Goal: Task Accomplishment & Management: Manage account settings

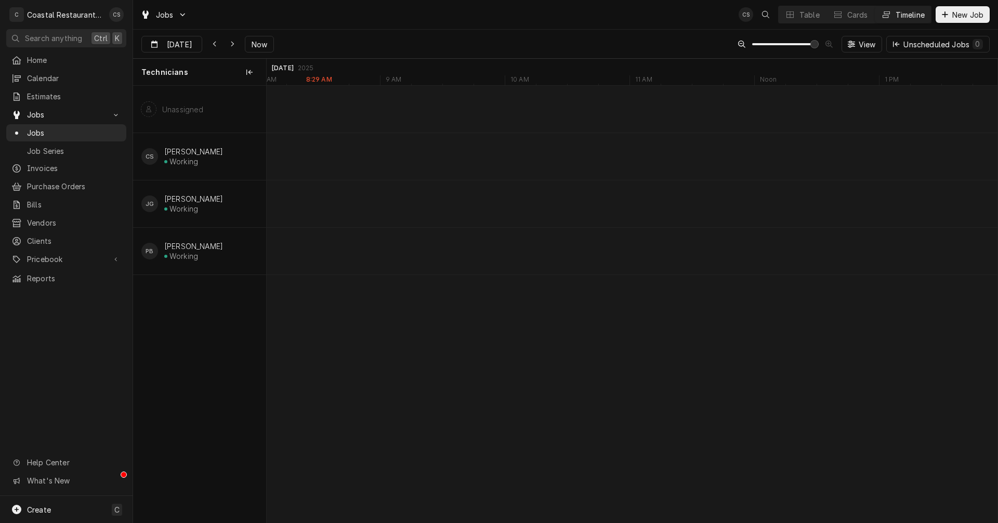
scroll to position [0, 14486]
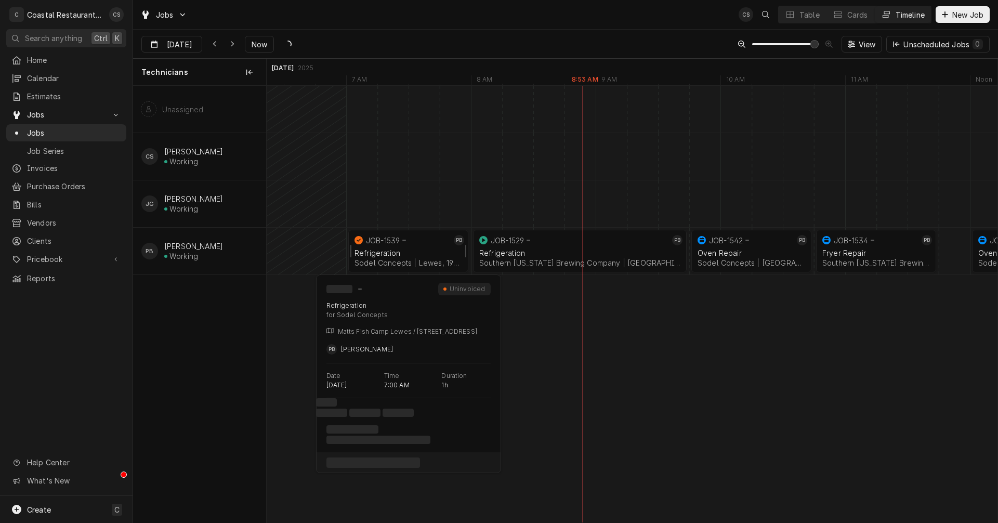
click at [405, 252] on div "Refrigeration" at bounding box center [409, 253] width 108 height 9
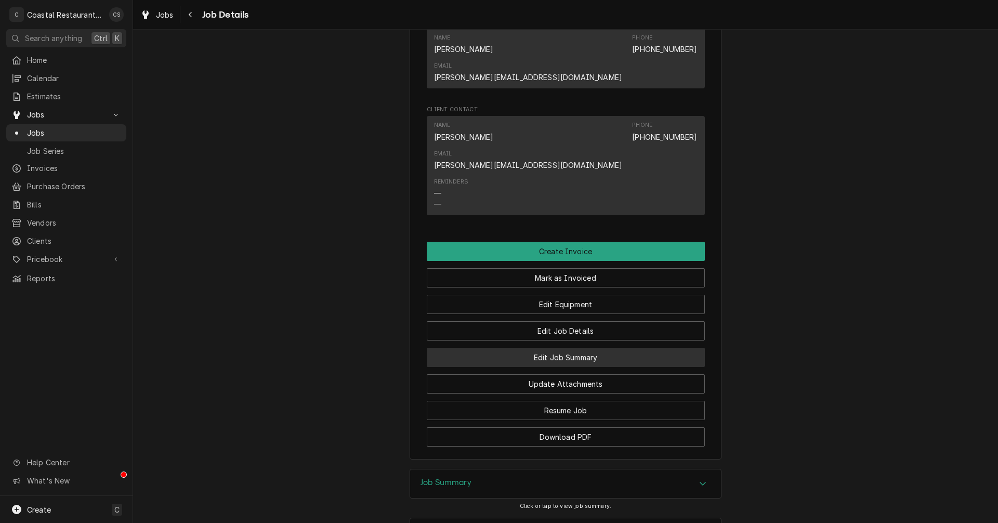
scroll to position [780, 0]
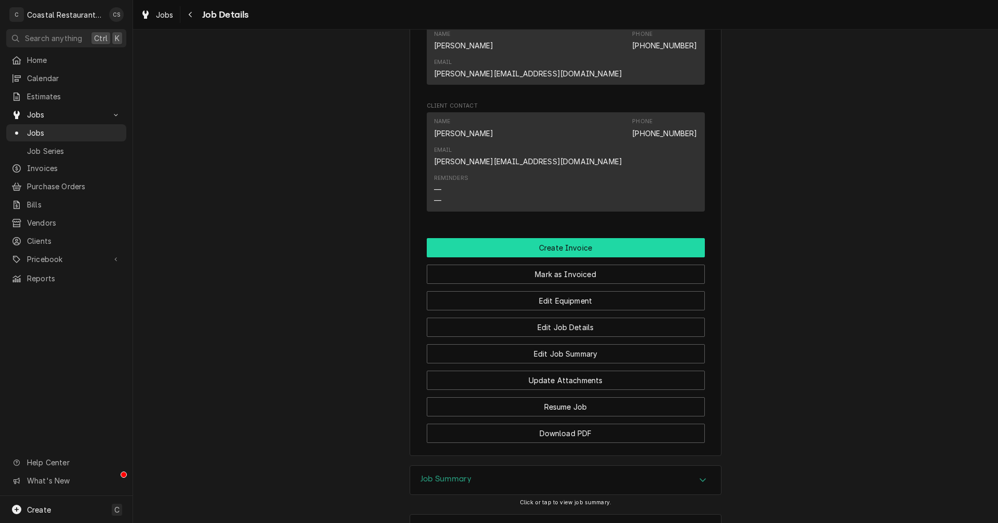
click at [554, 238] on button "Create Invoice" at bounding box center [566, 247] width 278 height 19
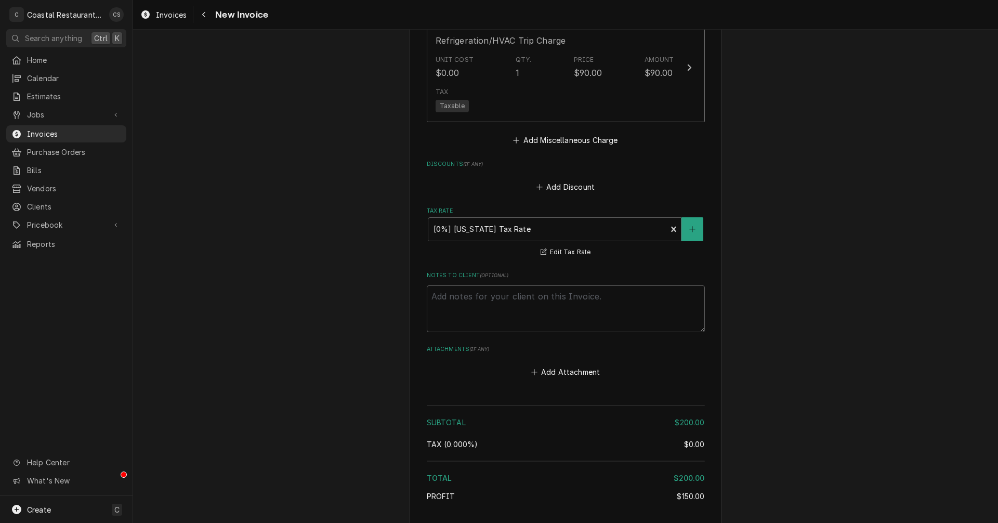
scroll to position [1297, 0]
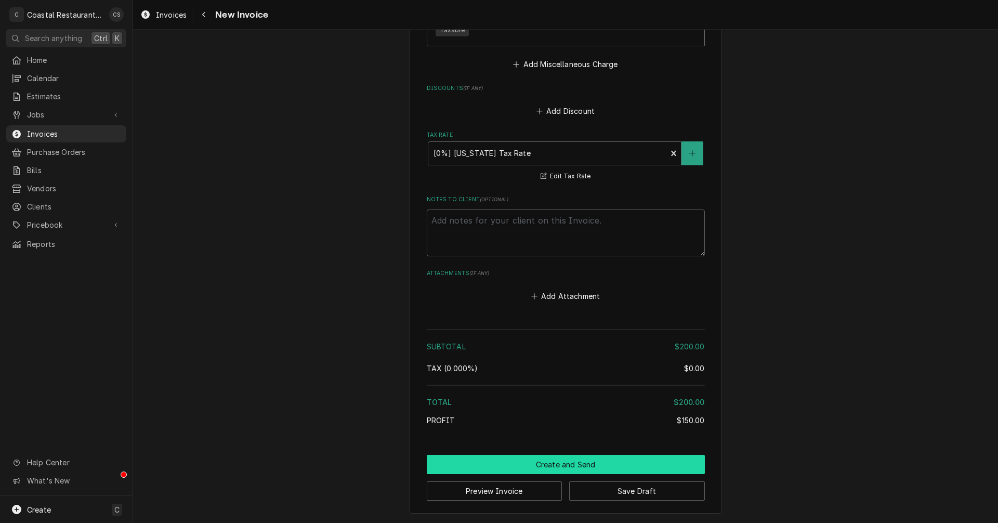
click at [558, 462] on button "Create and Send" at bounding box center [566, 464] width 278 height 19
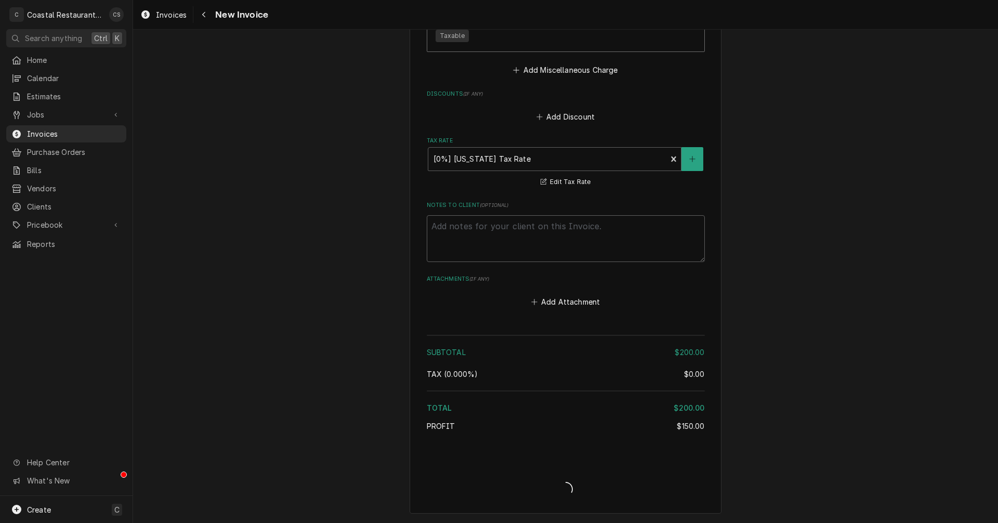
scroll to position [1291, 0]
type textarea "x"
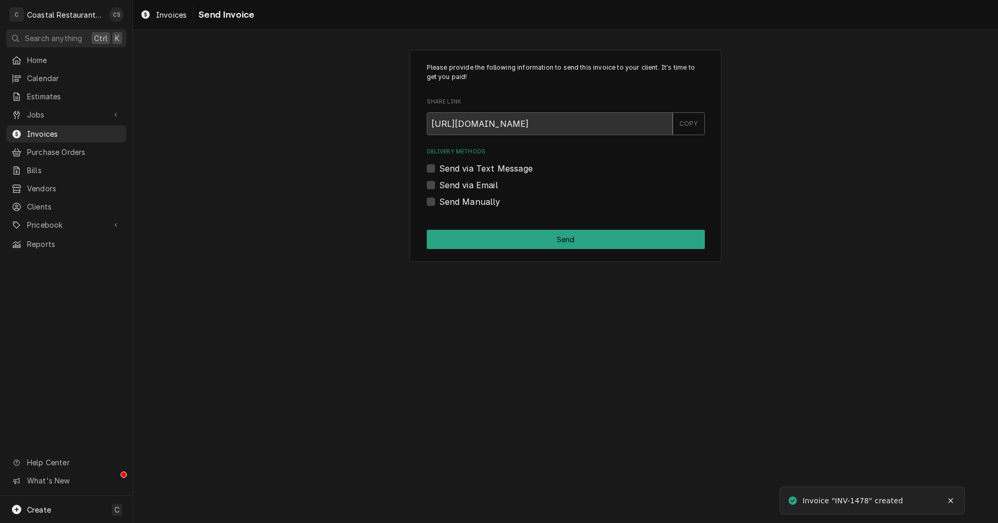
click at [439, 186] on label "Send via Email" at bounding box center [468, 185] width 59 height 12
click at [439, 186] on input "Send via Email" at bounding box center [578, 190] width 278 height 23
checkbox input "true"
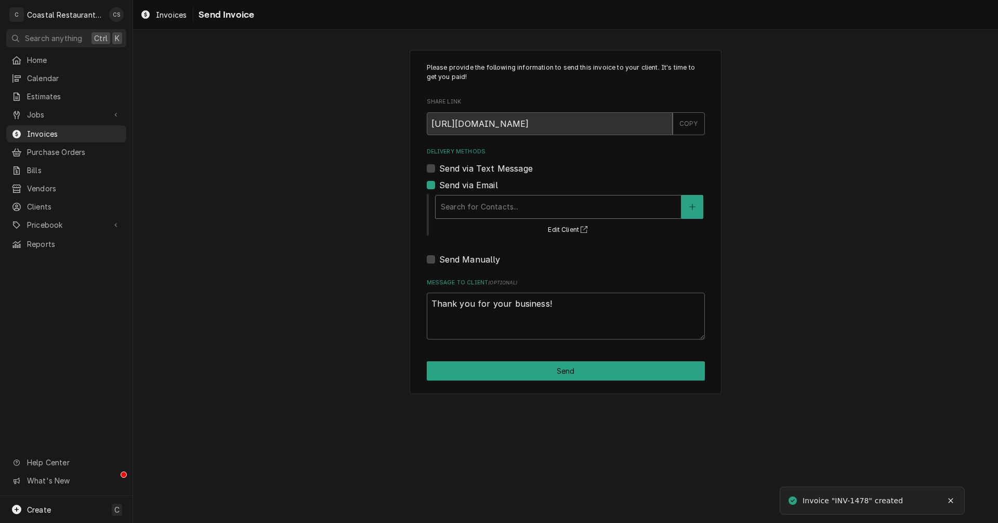
click at [450, 204] on div "Delivery Methods" at bounding box center [558, 207] width 235 height 19
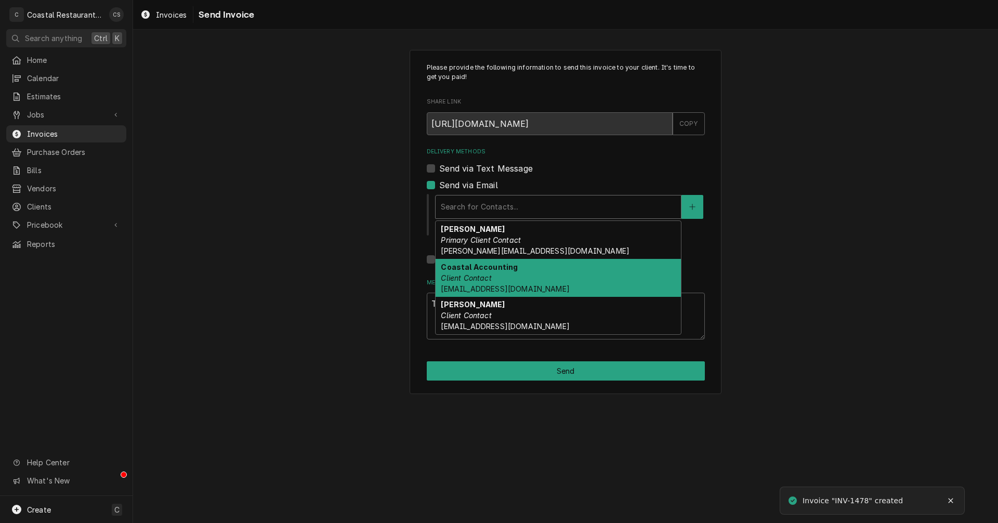
click at [472, 272] on div "Coastal Accounting Client Contact Accounting@coastalrestaurantrepair.com" at bounding box center [558, 278] width 245 height 38
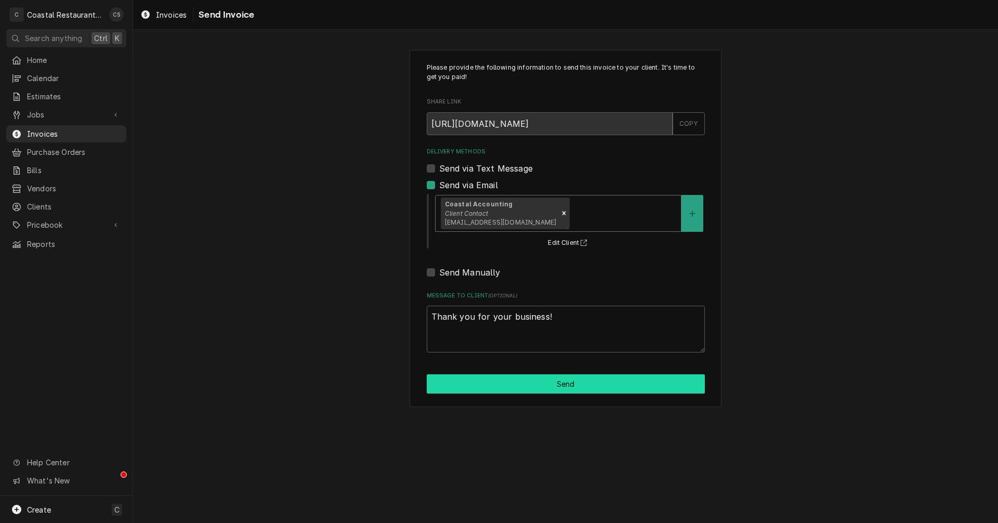
click at [537, 384] on button "Send" at bounding box center [566, 383] width 278 height 19
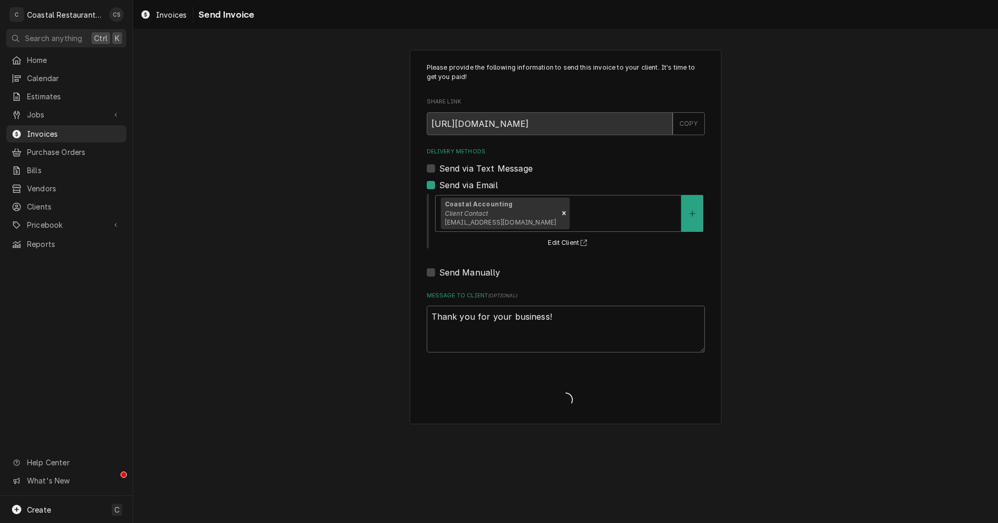
type textarea "x"
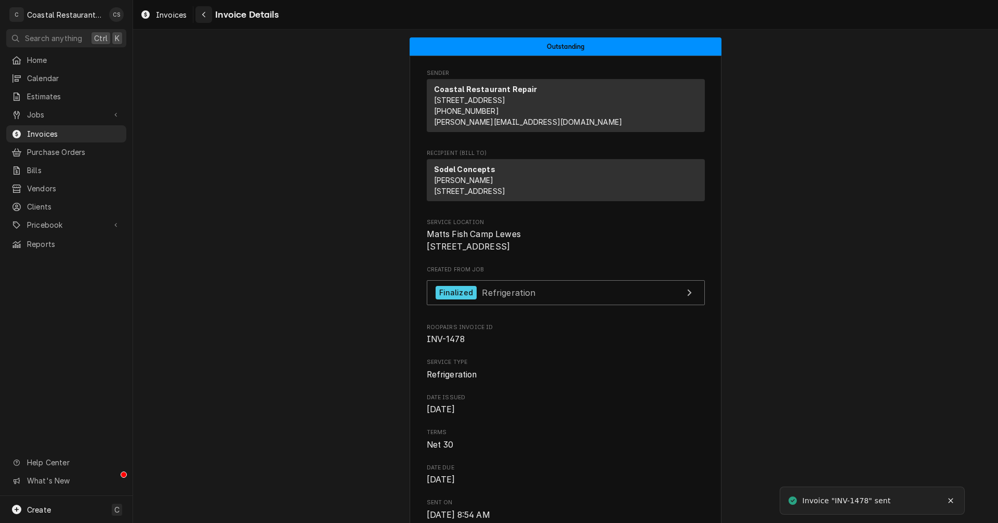
click at [202, 13] on icon "Navigate back" at bounding box center [204, 14] width 5 height 7
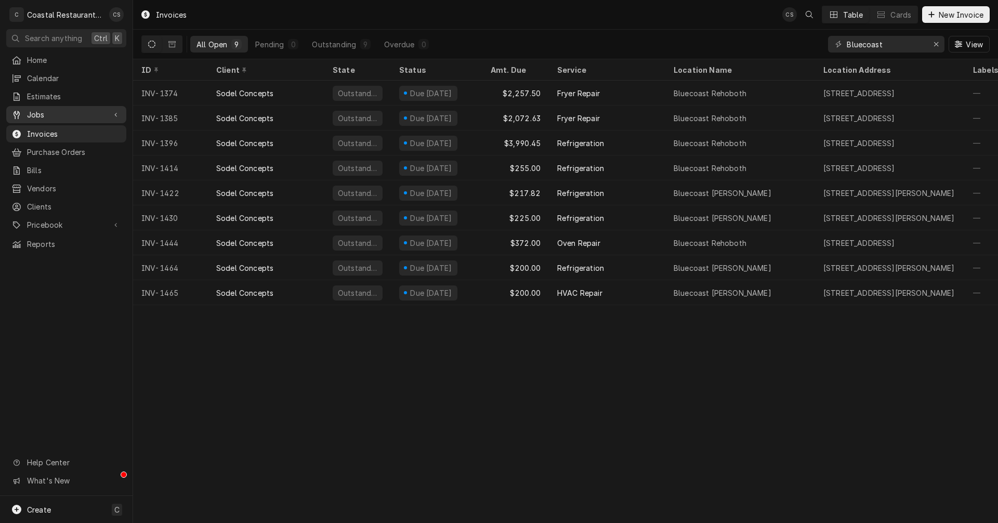
click at [72, 112] on span "Jobs" at bounding box center [66, 114] width 79 height 11
click at [71, 124] on link "Jobs" at bounding box center [66, 132] width 120 height 17
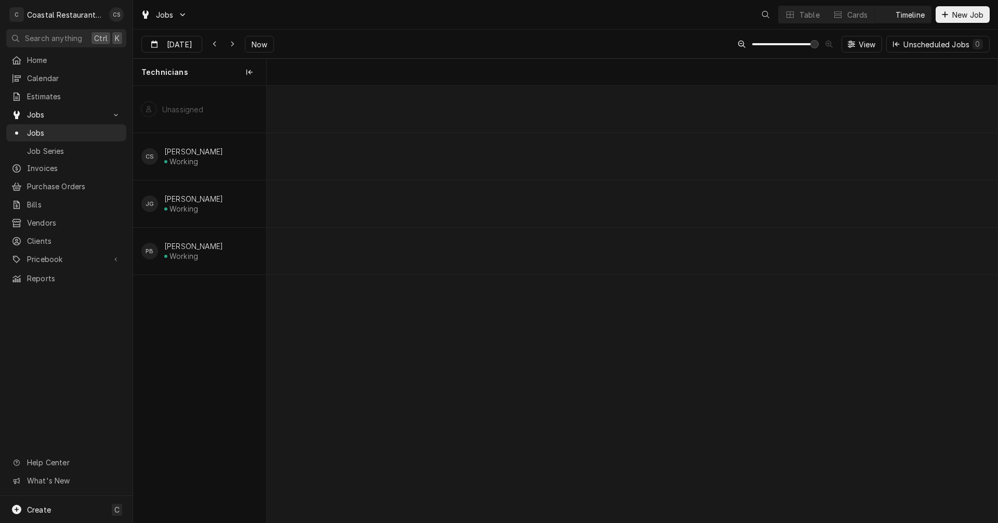
scroll to position [0, 14489]
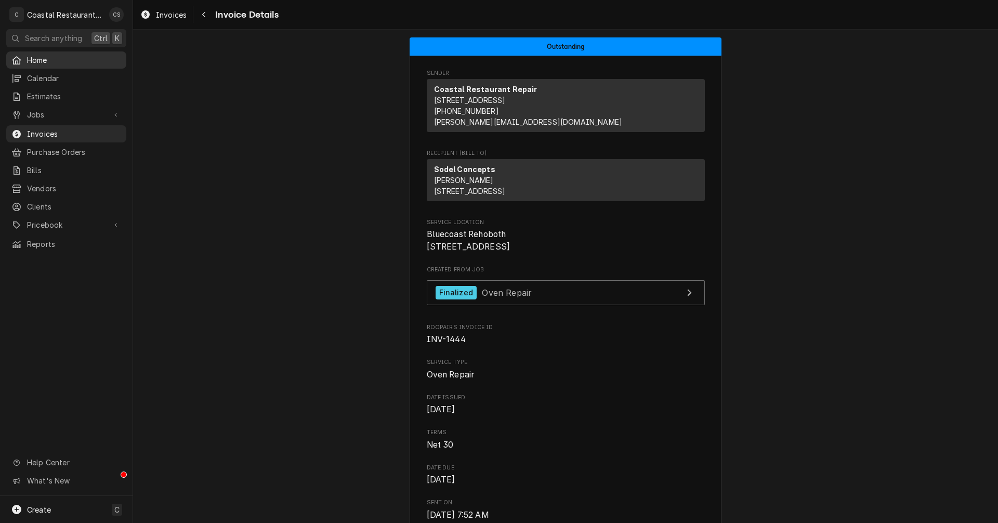
click at [63, 60] on span "Home" at bounding box center [74, 60] width 94 height 11
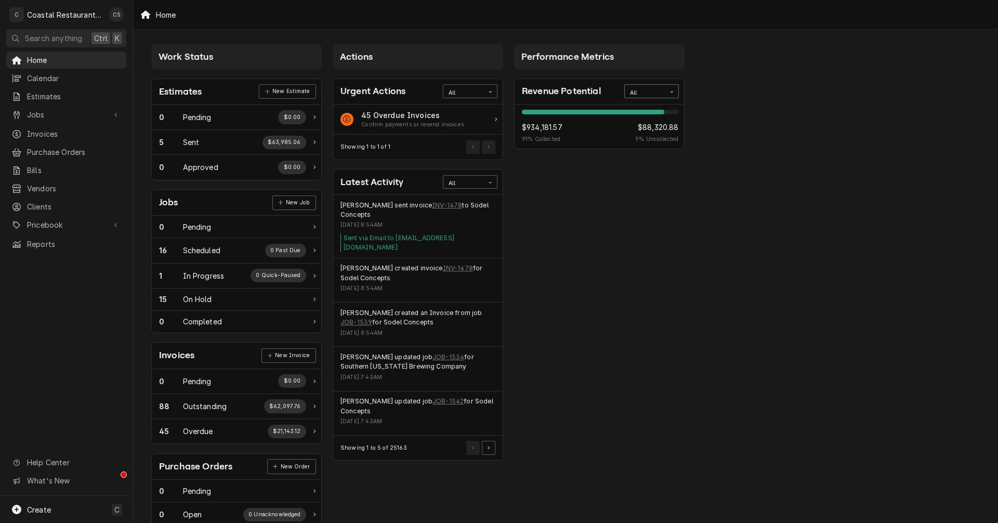
click at [654, 89] on div "All" at bounding box center [645, 93] width 30 height 8
click at [643, 167] on div "This Year" at bounding box center [652, 166] width 54 height 12
click at [49, 219] on span "Pricebook" at bounding box center [66, 224] width 79 height 11
click at [57, 256] on span "Parts & Materials" at bounding box center [74, 261] width 94 height 11
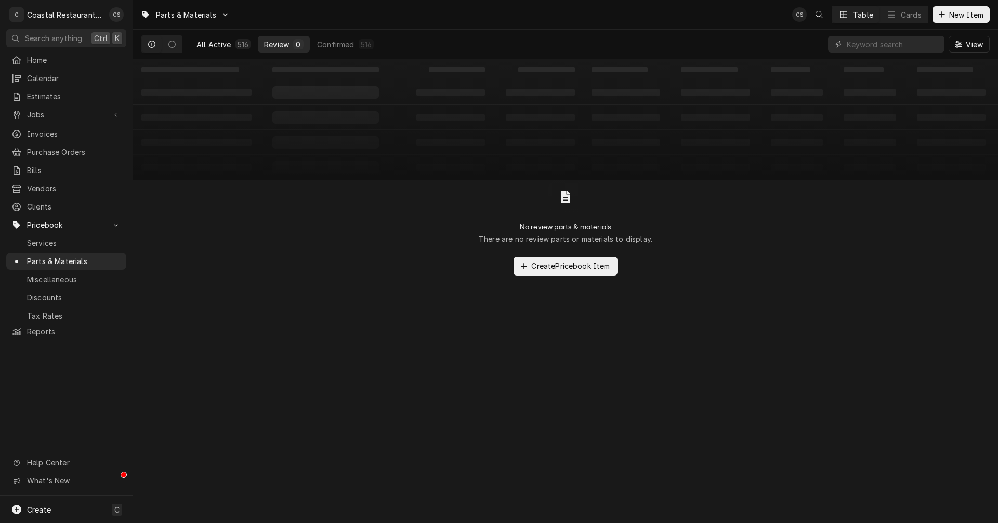
click at [222, 45] on div "All Active" at bounding box center [214, 44] width 35 height 11
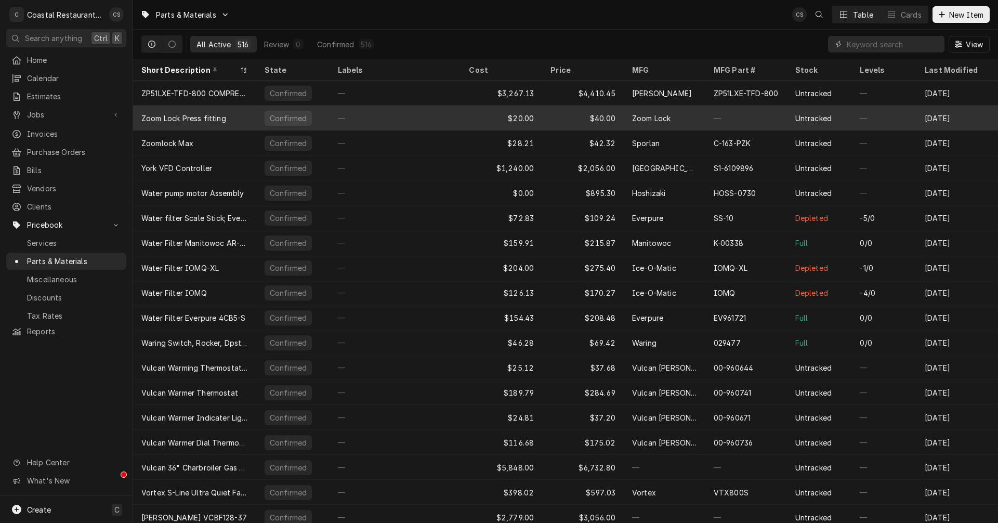
click at [225, 114] on div "Zoom Lock Press fitting" at bounding box center [194, 118] width 123 height 25
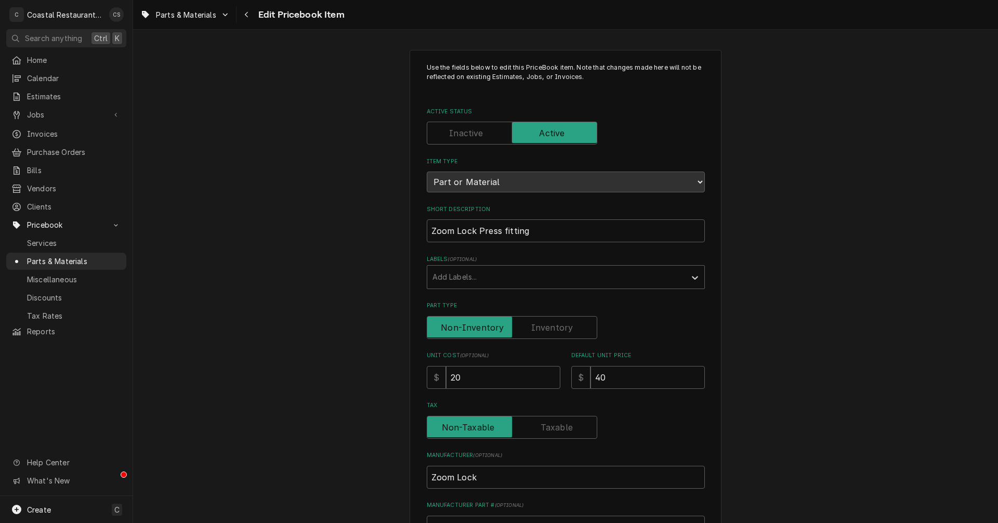
type textarea "x"
click at [471, 131] on label "Active Status" at bounding box center [512, 133] width 171 height 23
click at [471, 131] on input "Active Status" at bounding box center [512, 133] width 161 height 23
checkbox input "false"
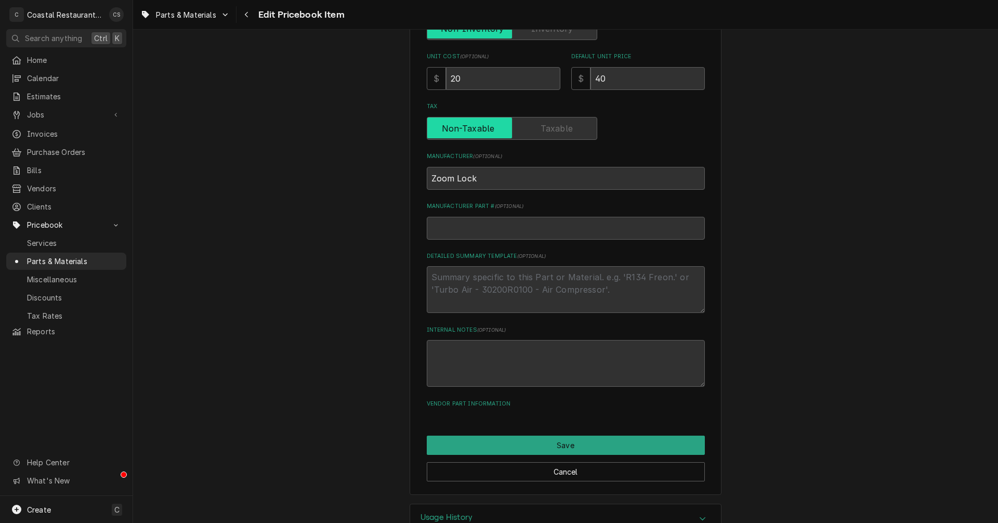
scroll to position [329, 0]
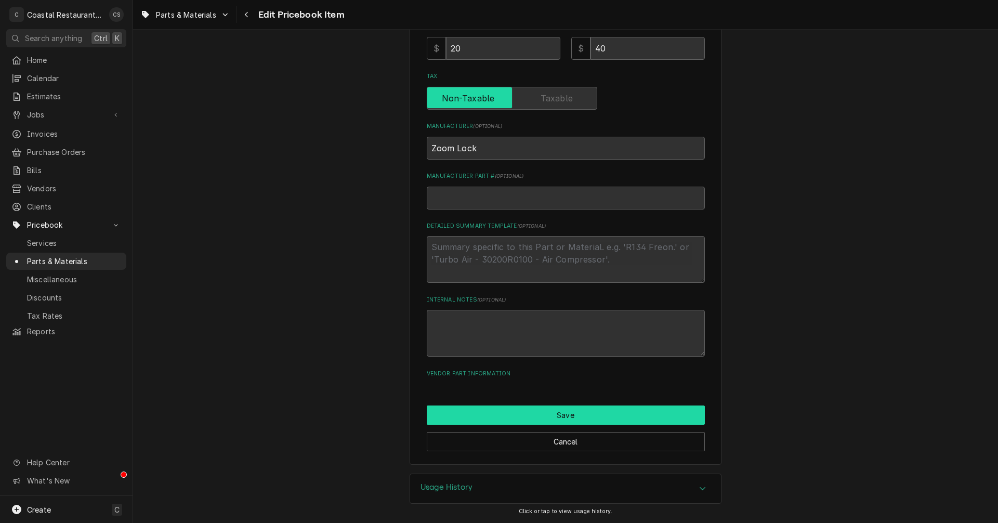
click at [542, 412] on button "Save" at bounding box center [566, 415] width 278 height 19
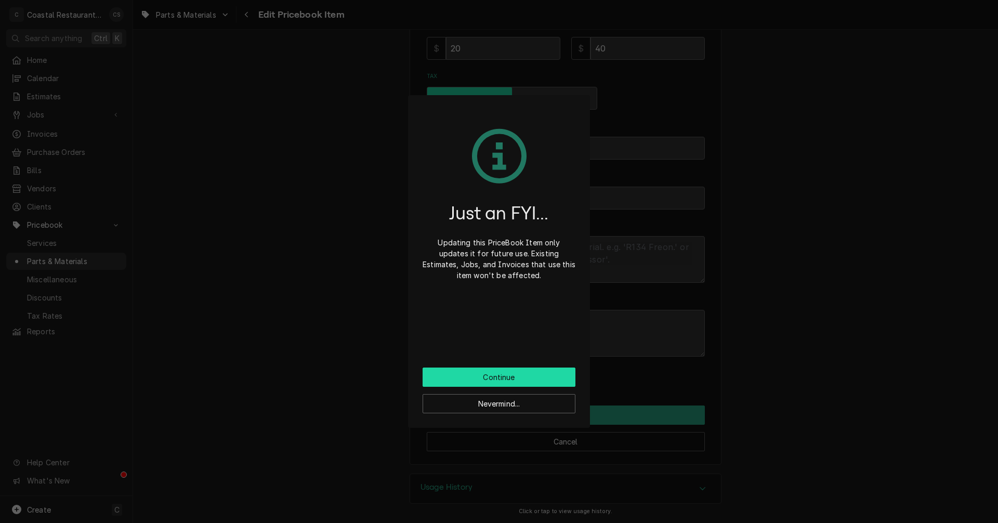
click at [487, 378] on button "Continue" at bounding box center [499, 377] width 153 height 19
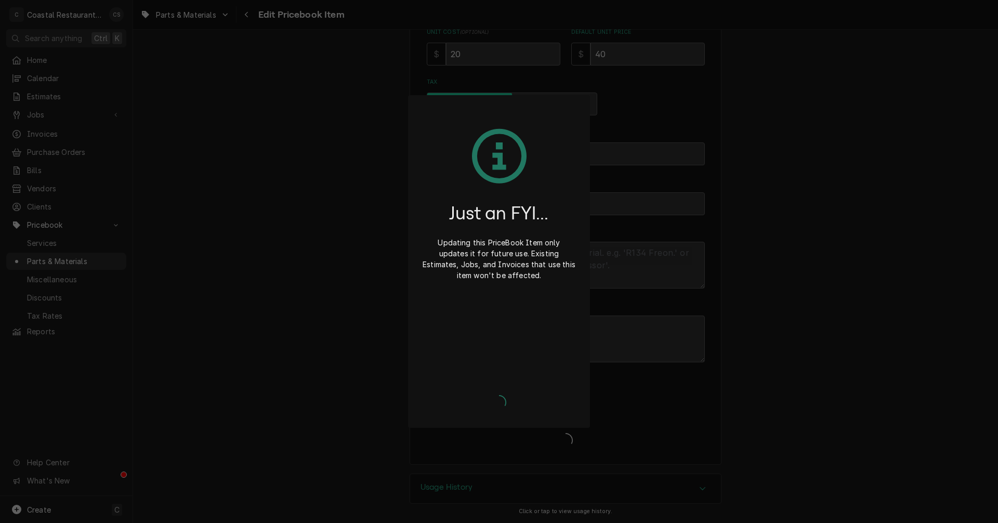
type textarea "x"
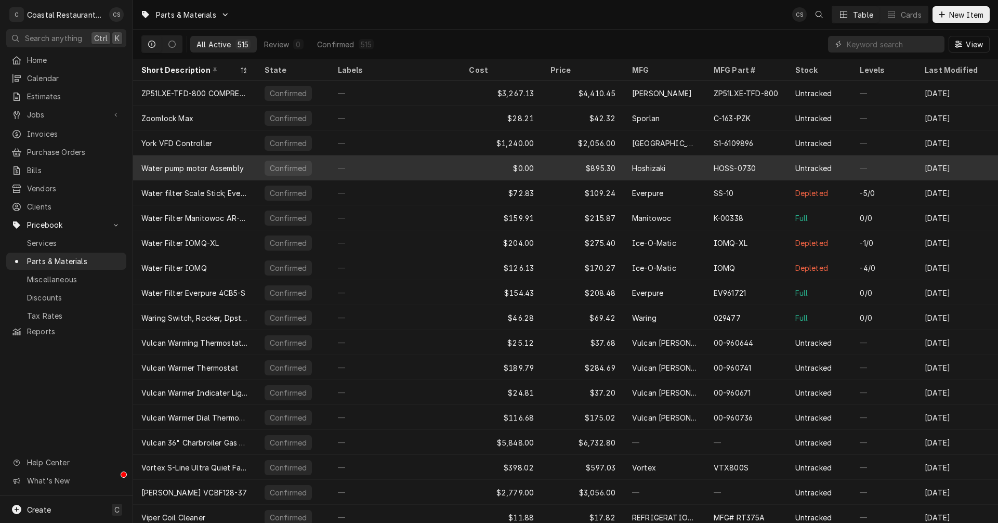
click at [225, 166] on div "Water pump motor Assembly" at bounding box center [192, 168] width 102 height 11
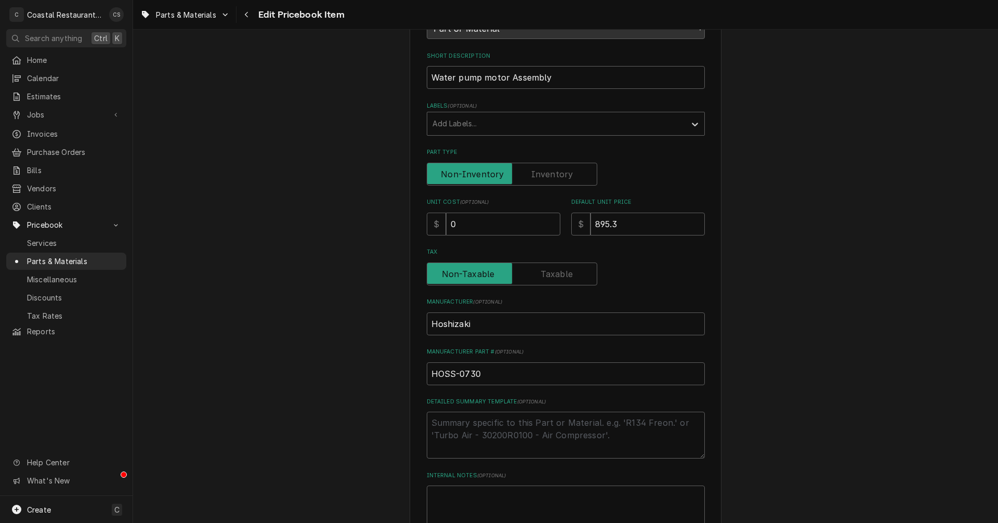
scroll to position [156, 0]
drag, startPoint x: 480, startPoint y: 371, endPoint x: 423, endPoint y: 371, distance: 56.7
click at [427, 371] on input "HOSS-0730" at bounding box center [566, 371] width 278 height 23
drag, startPoint x: 477, startPoint y: 222, endPoint x: 444, endPoint y: 222, distance: 32.8
click at [446, 222] on input "0" at bounding box center [503, 221] width 114 height 23
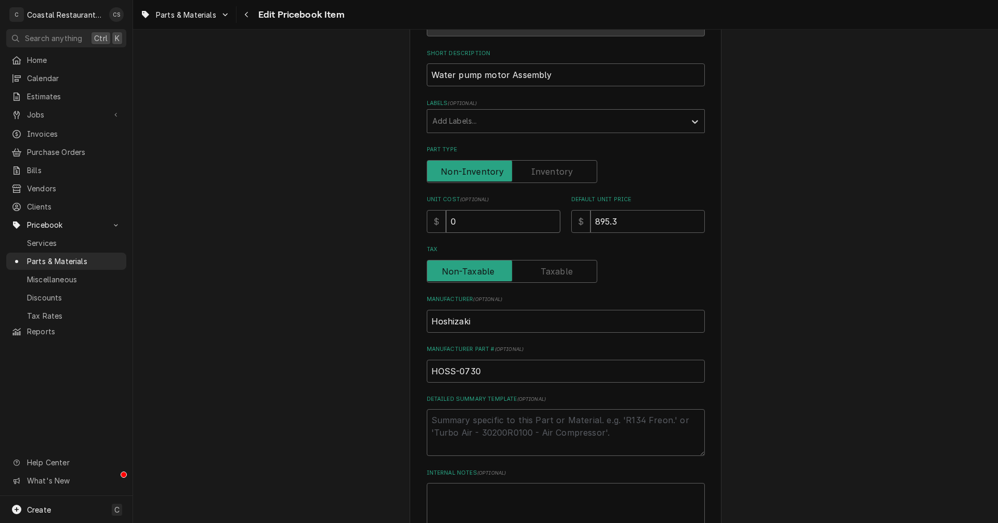
type textarea "x"
type input "9"
type textarea "x"
type input "91"
type textarea "x"
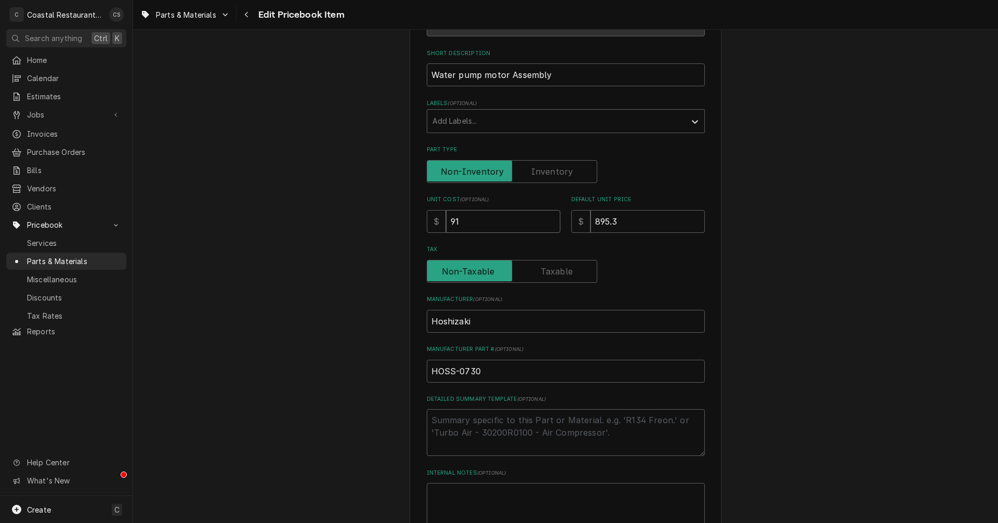
type input "911"
type textarea "x"
type input "911.9"
type textarea "x"
type input "911.90"
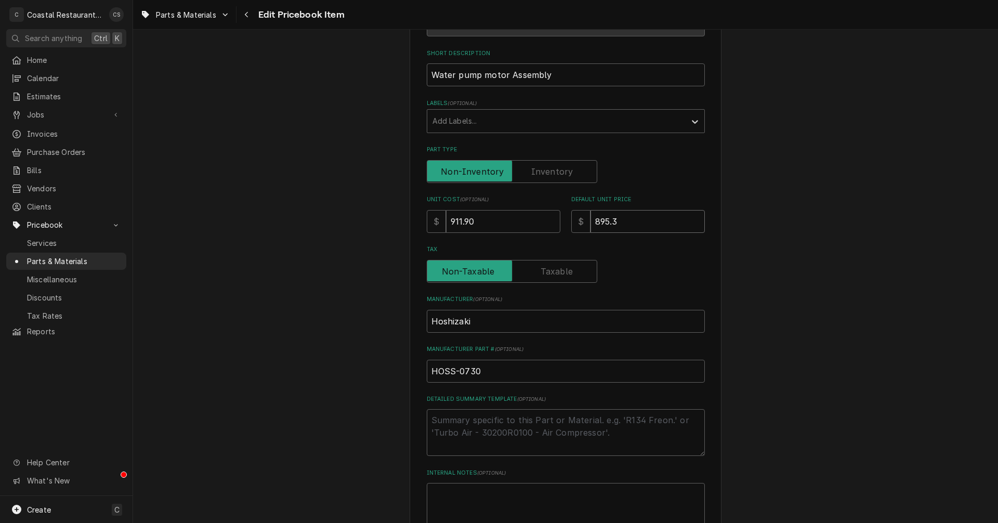
drag, startPoint x: 621, startPoint y: 221, endPoint x: 591, endPoint y: 222, distance: 30.2
click at [591, 222] on input "895.3" at bounding box center [648, 221] width 114 height 23
type textarea "x"
click at [637, 220] on input "Default Unit Price" at bounding box center [648, 221] width 114 height 23
type textarea "x"
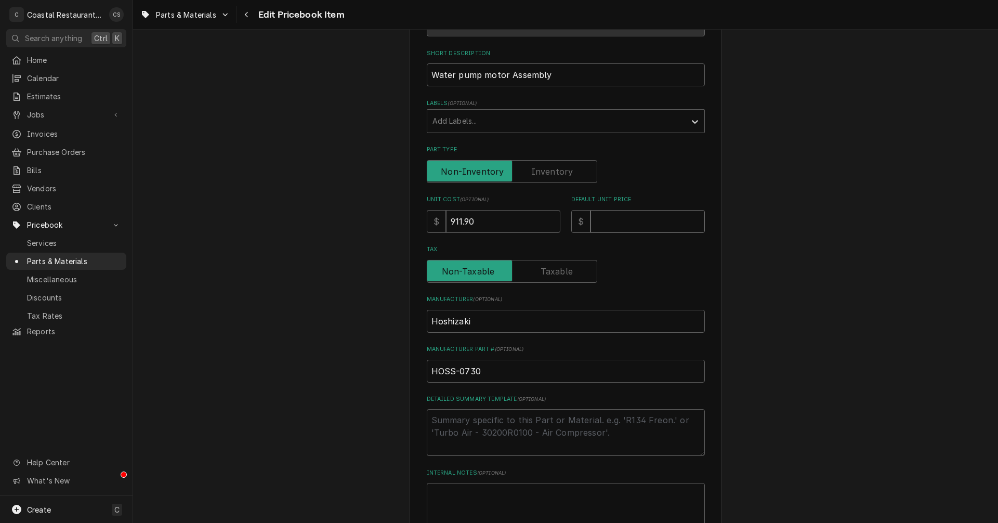
type input "1"
type textarea "x"
type input "15"
type textarea "x"
type input "150"
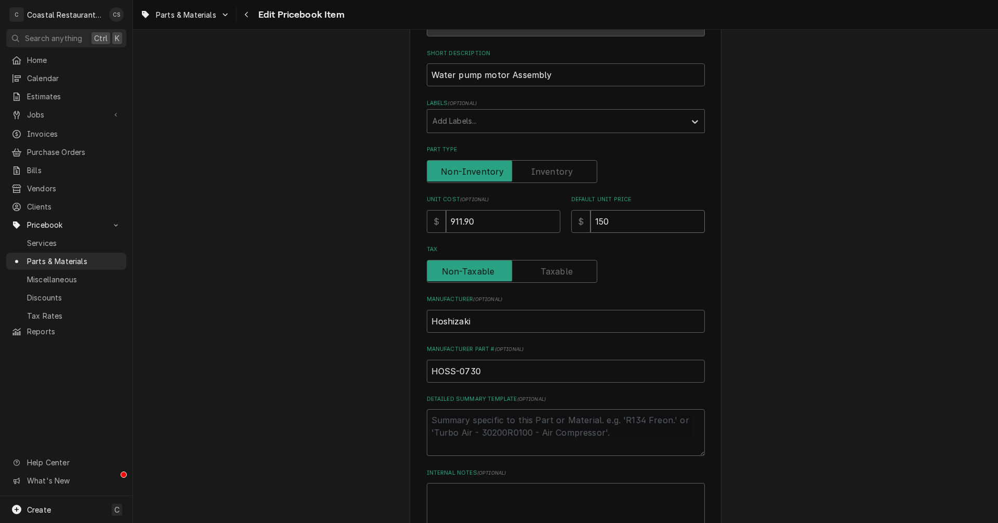
type textarea "x"
type input "1504"
click at [615, 222] on input "1504" at bounding box center [648, 221] width 114 height 23
type textarea "x"
type input "1504.6"
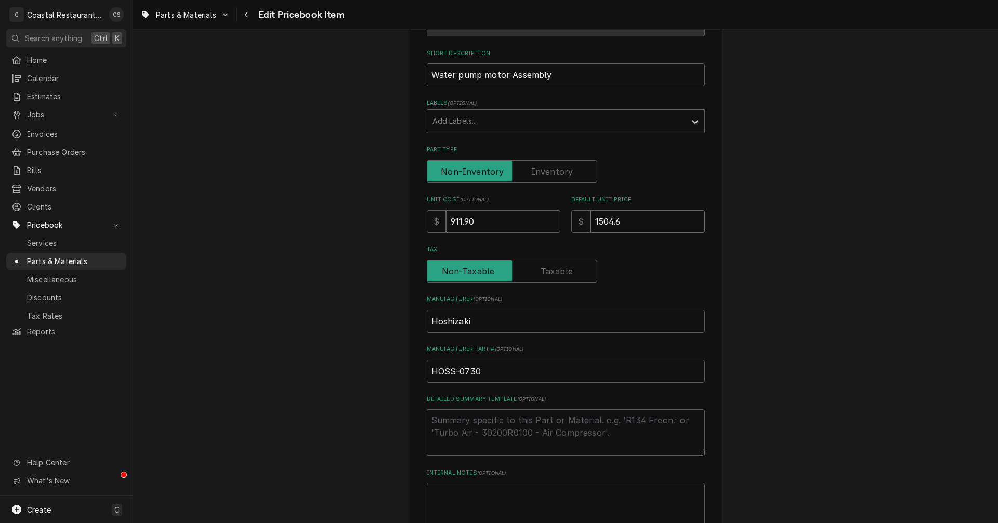
type textarea "x"
type input "1504.63"
click at [570, 276] on input "Tax" at bounding box center [512, 271] width 161 height 23
checkbox input "true"
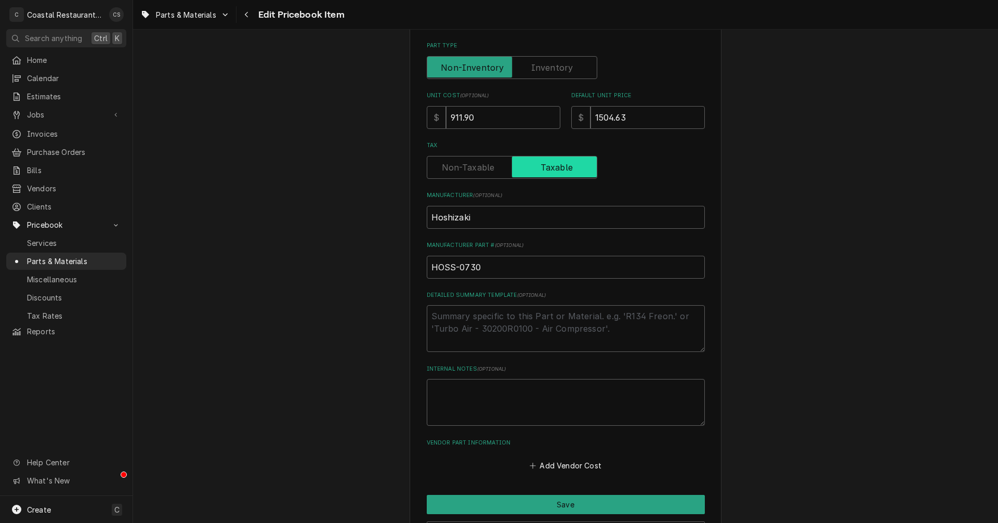
scroll to position [349, 0]
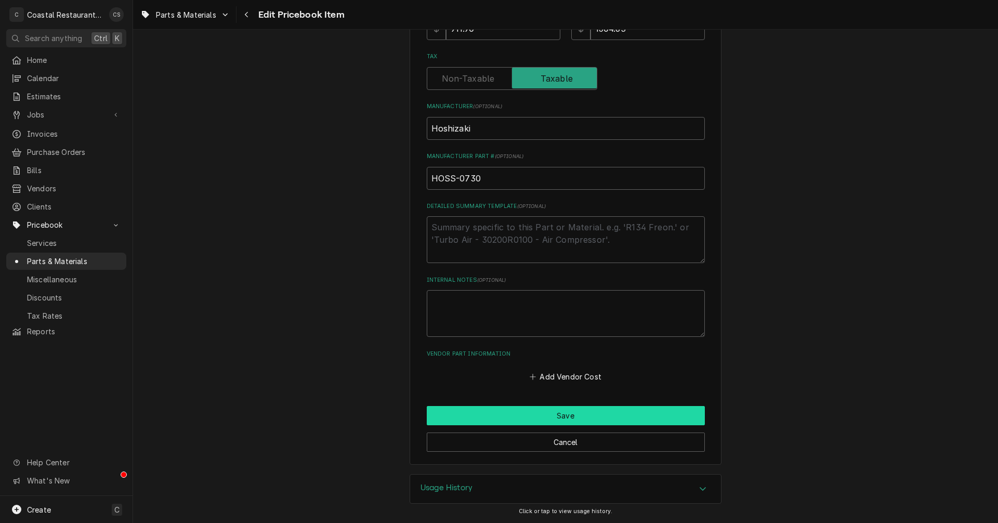
click at [562, 413] on button "Save" at bounding box center [566, 415] width 278 height 19
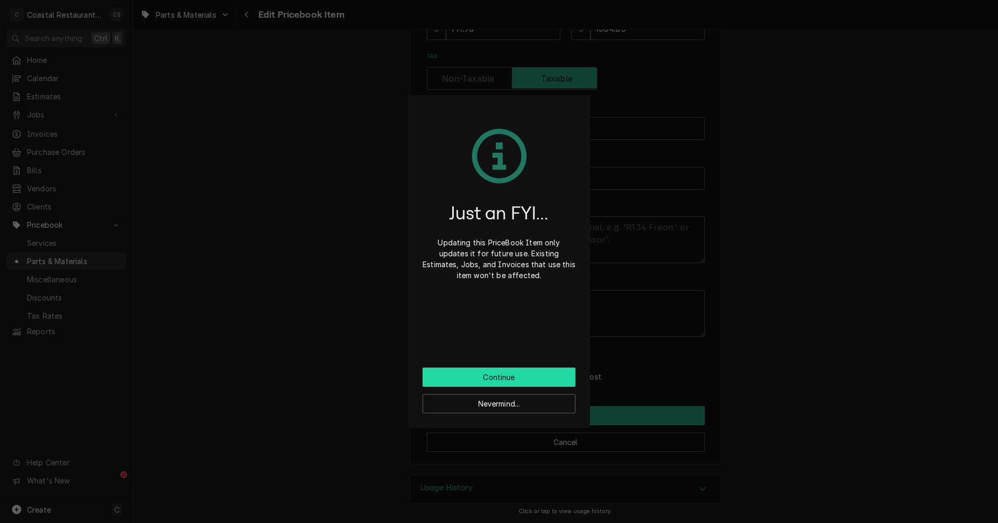
click at [514, 377] on button "Continue" at bounding box center [499, 377] width 153 height 19
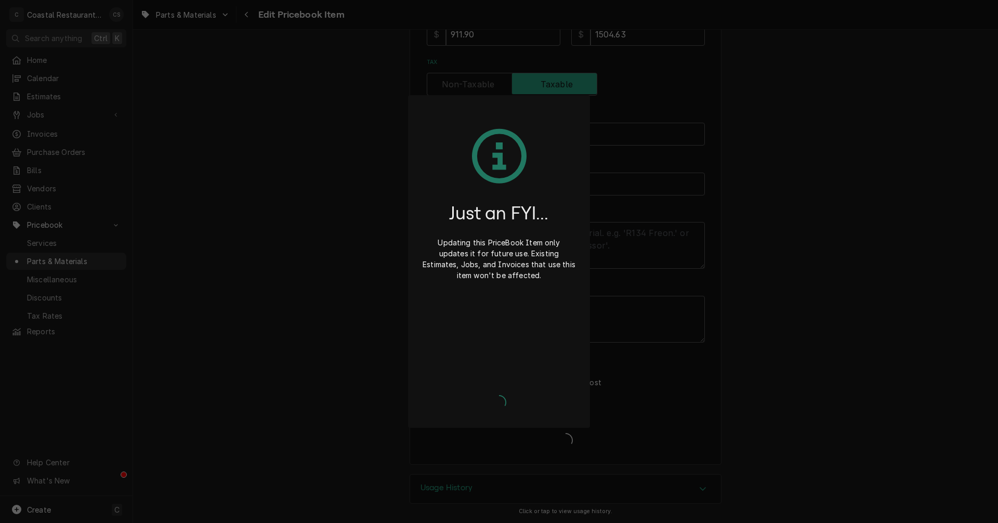
type textarea "x"
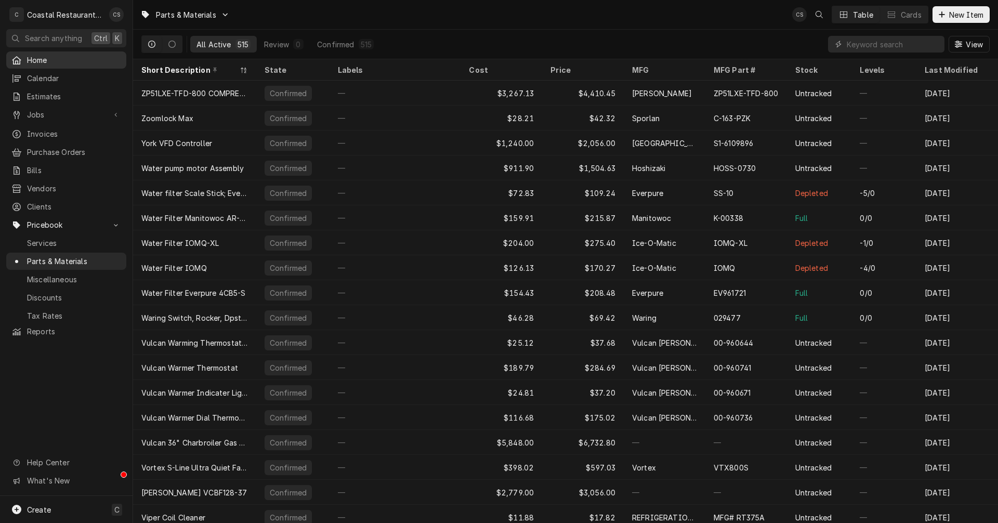
click at [88, 57] on span "Home" at bounding box center [74, 60] width 94 height 11
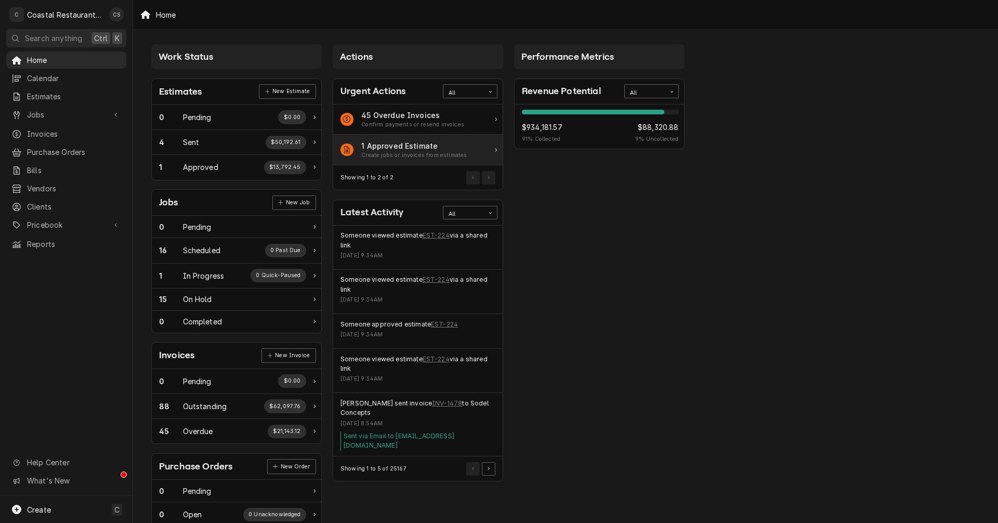
click at [385, 147] on div "1 Approved Estimate" at bounding box center [414, 145] width 106 height 11
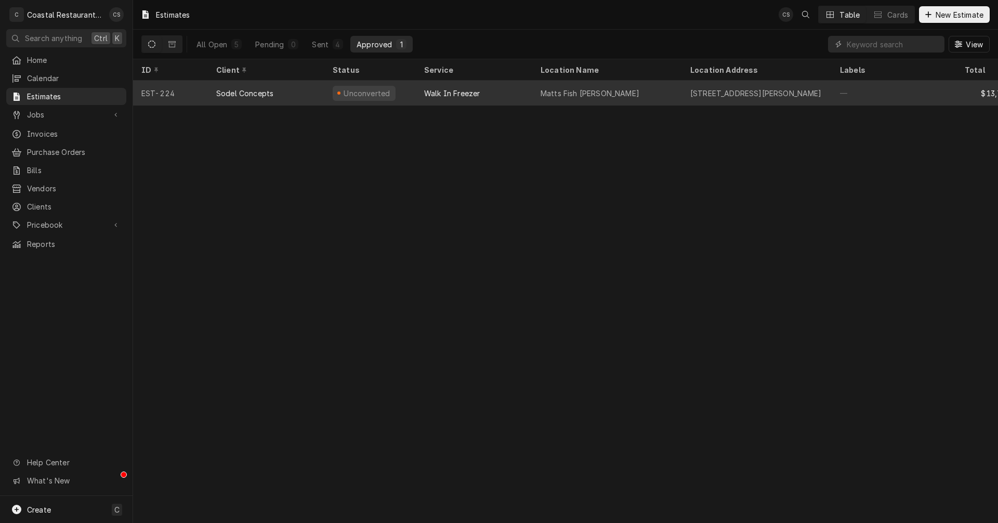
click at [441, 92] on div "Walk In Freezer" at bounding box center [452, 93] width 56 height 11
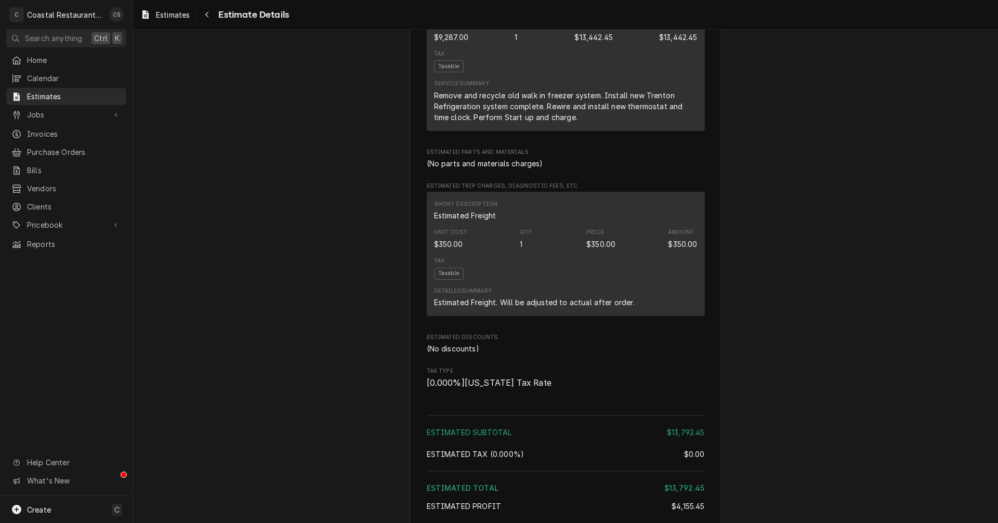
scroll to position [794, 0]
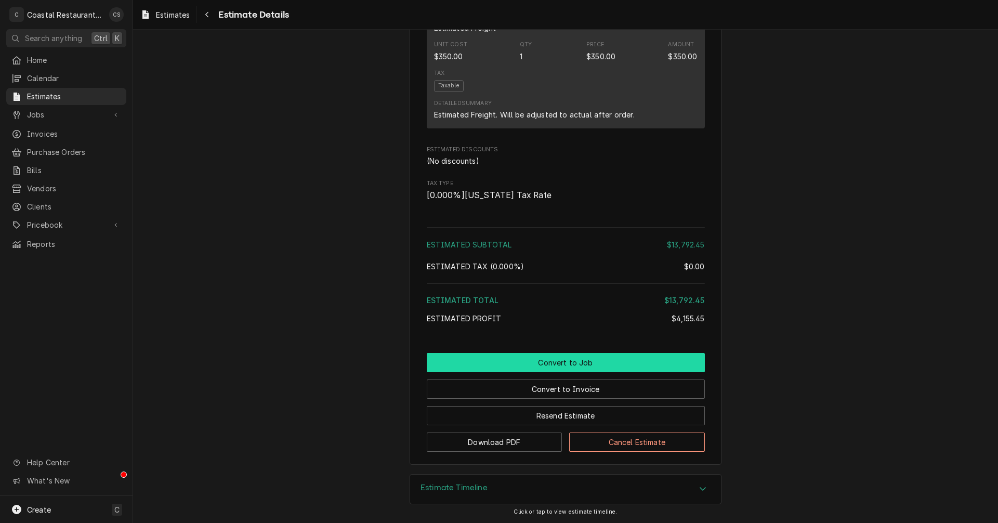
click at [566, 362] on button "Convert to Job" at bounding box center [566, 362] width 278 height 19
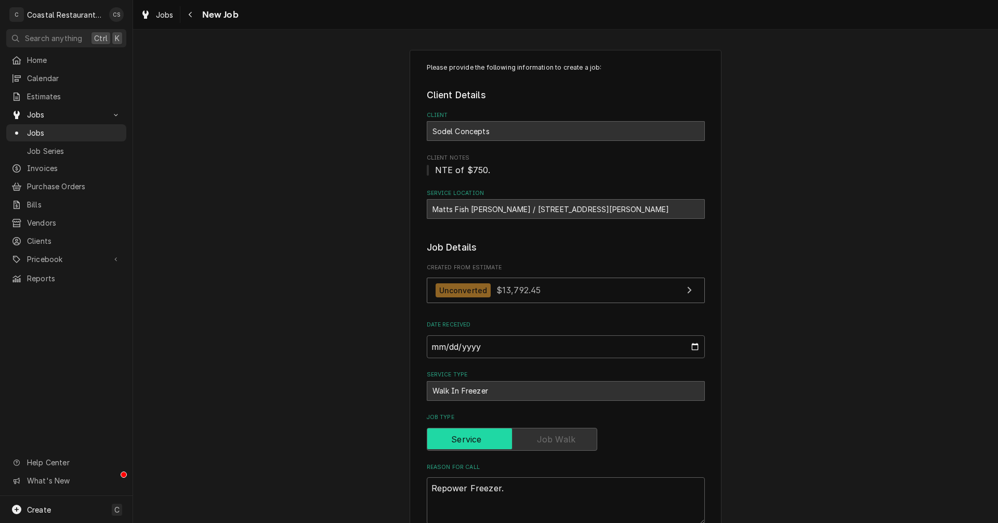
type textarea "x"
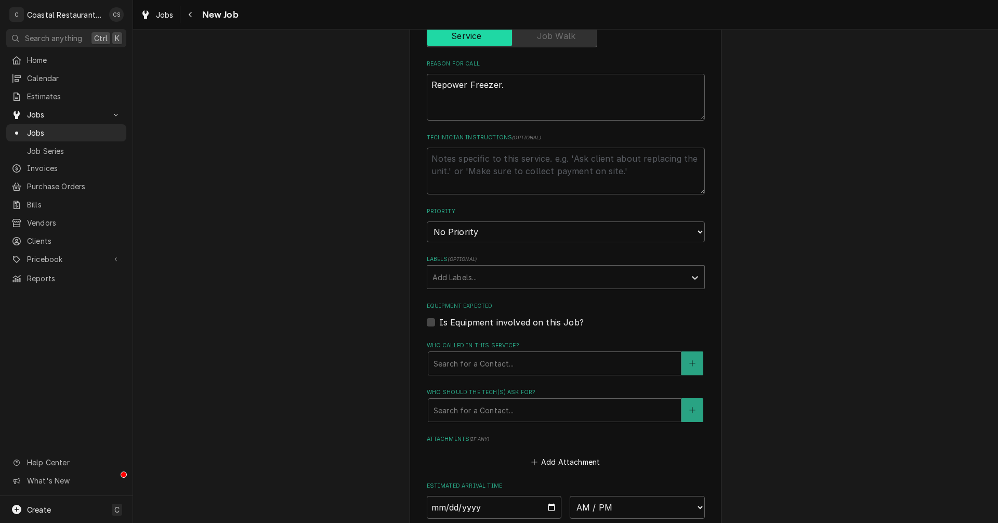
scroll to position [572, 0]
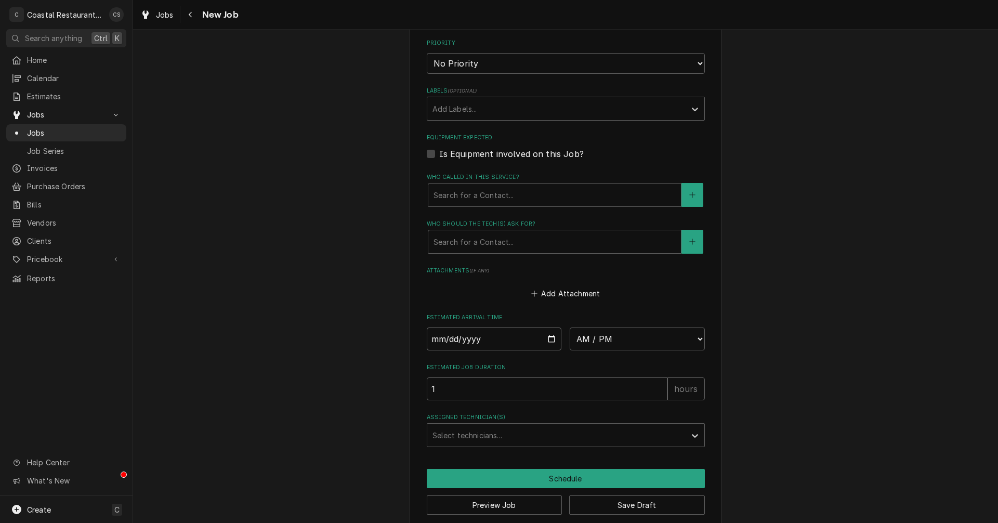
click at [547, 338] on input "Date" at bounding box center [494, 339] width 135 height 23
type input "2025-08-20"
type textarea "x"
click at [601, 332] on select "AM / PM 6:00 AM 6:15 AM 6:30 AM 6:45 AM 7:00 AM 7:15 AM 7:30 AM 7:45 AM 8:00 AM…" at bounding box center [637, 339] width 135 height 23
select select "08:00:00"
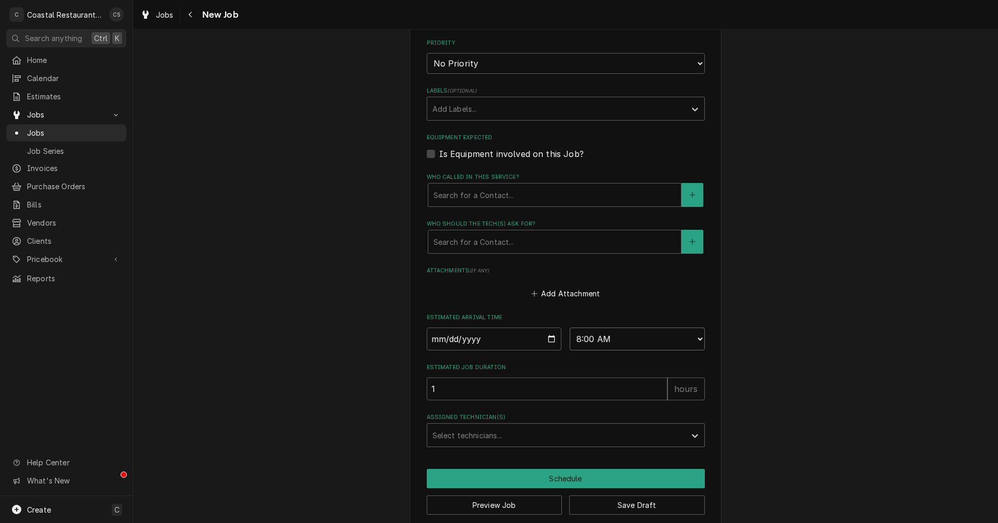
click at [570, 328] on select "AM / PM 6:00 AM 6:15 AM 6:30 AM 6:45 AM 7:00 AM 7:15 AM 7:30 AM 7:45 AM 8:00 AM…" at bounding box center [637, 339] width 135 height 23
click at [463, 434] on div "Assigned Technician(s)" at bounding box center [557, 435] width 248 height 19
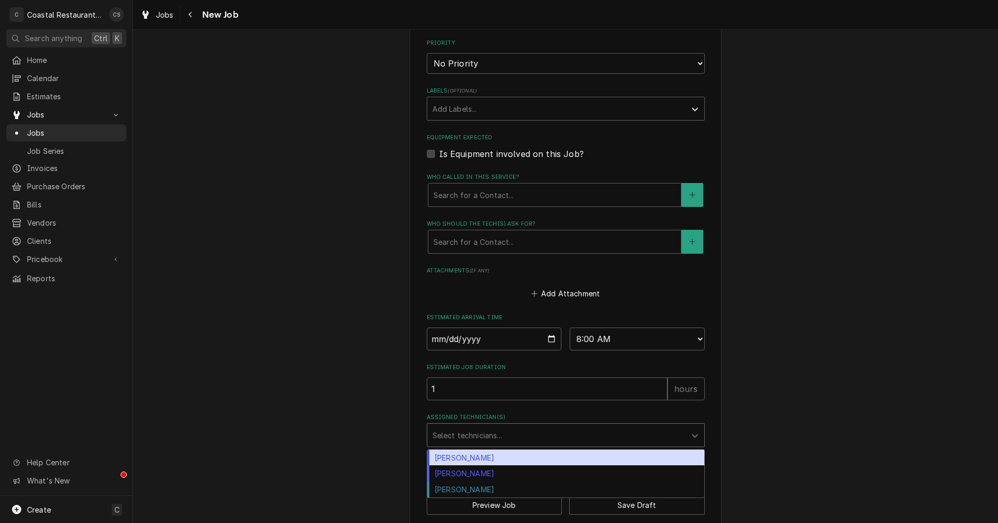
click at [463, 461] on div "[PERSON_NAME]" at bounding box center [565, 458] width 277 height 16
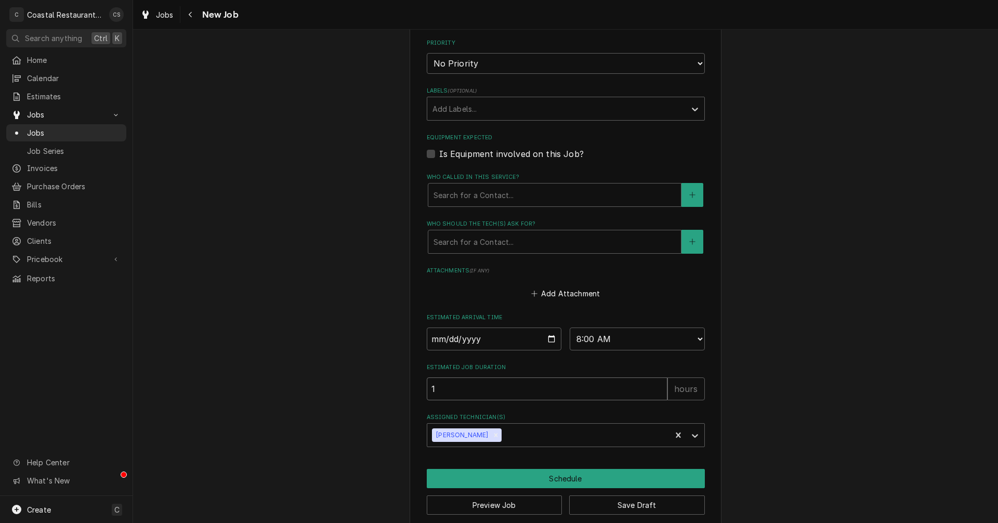
click at [456, 388] on input "1" at bounding box center [547, 388] width 241 height 23
type textarea "x"
type input "1"
type textarea "x"
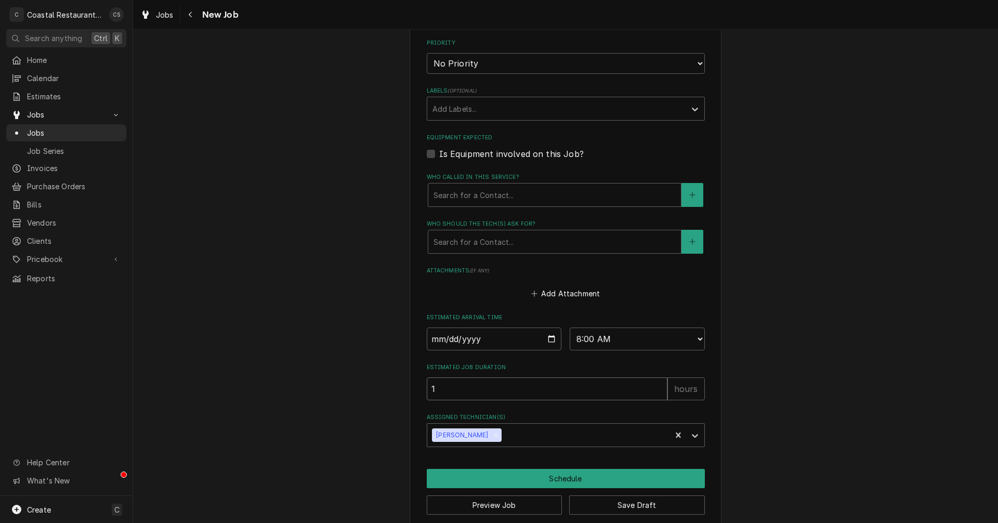
type input "10"
type textarea "x"
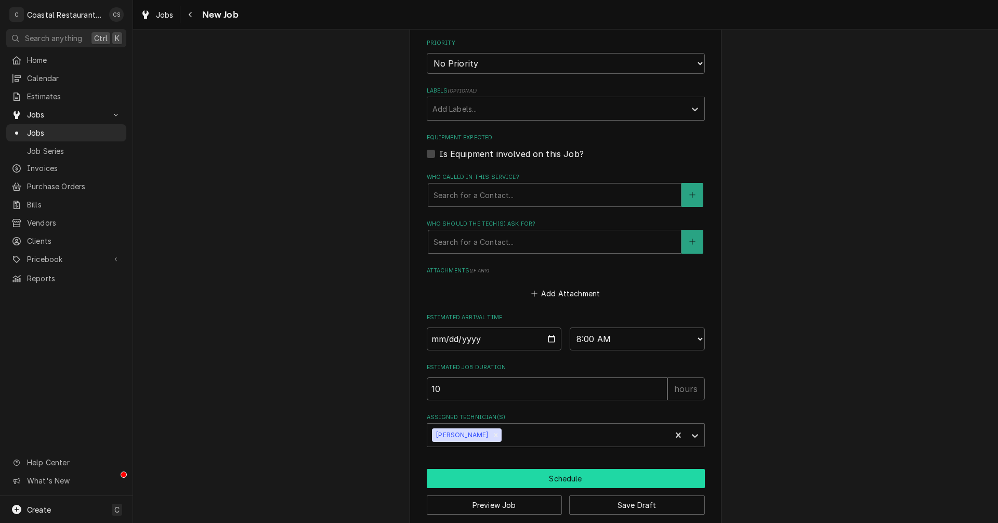
type input "10"
click at [555, 482] on button "Schedule" at bounding box center [566, 478] width 278 height 19
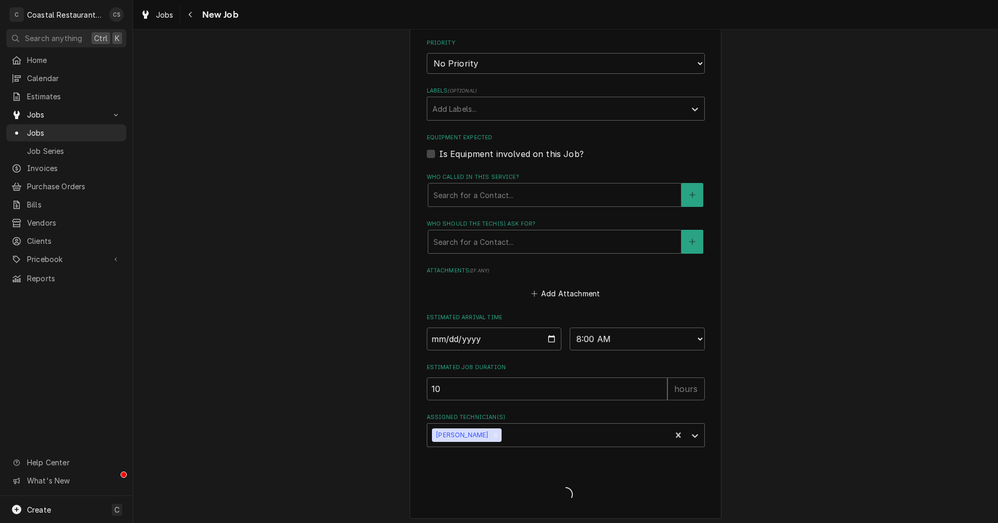
type textarea "x"
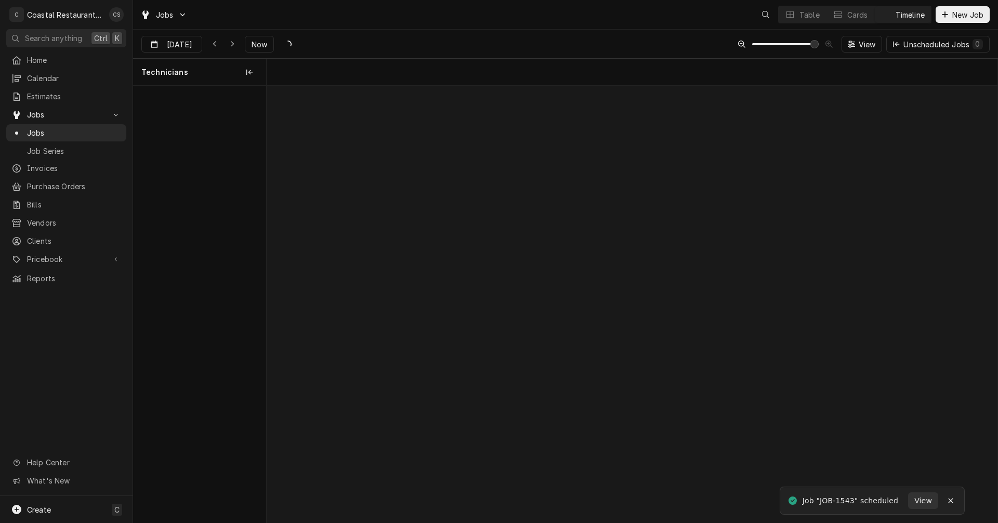
scroll to position [0, 14489]
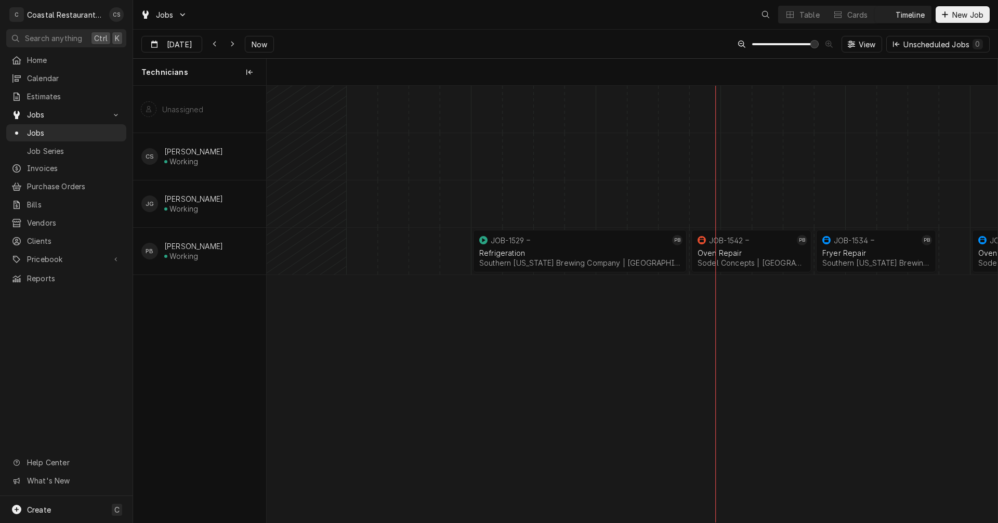
scroll to position [0, 14489]
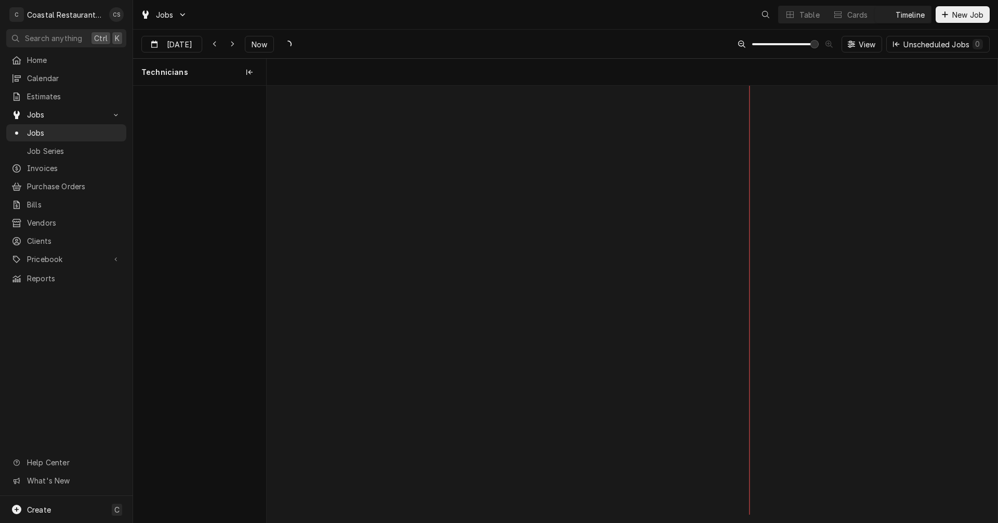
scroll to position [0, 14489]
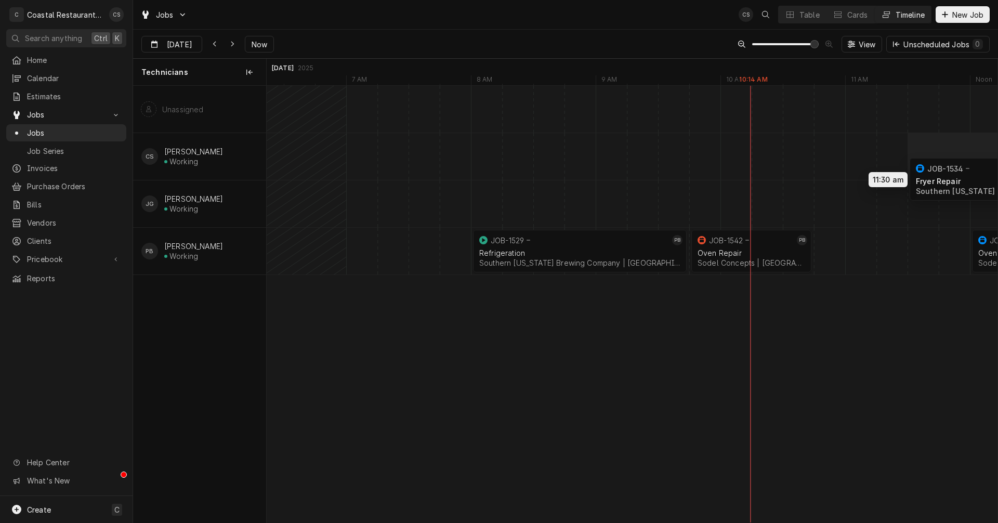
drag, startPoint x: 865, startPoint y: 253, endPoint x: 954, endPoint y: 182, distance: 113.6
click at [954, 182] on div "8:00 AM 9:45 AM JOB-1529 PB Refrigeration Southern Delaware Brewing Company | R…" at bounding box center [632, 304] width 731 height 437
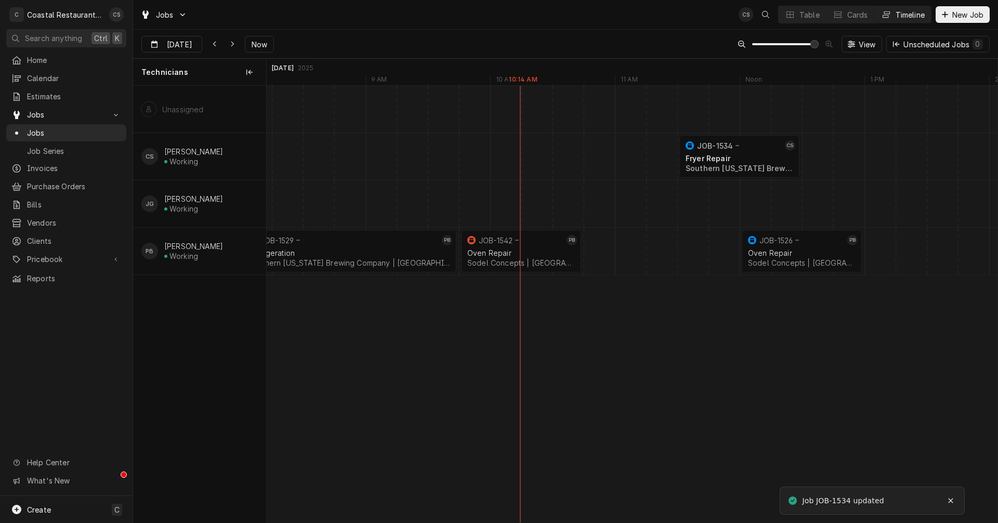
scroll to position [0, 0]
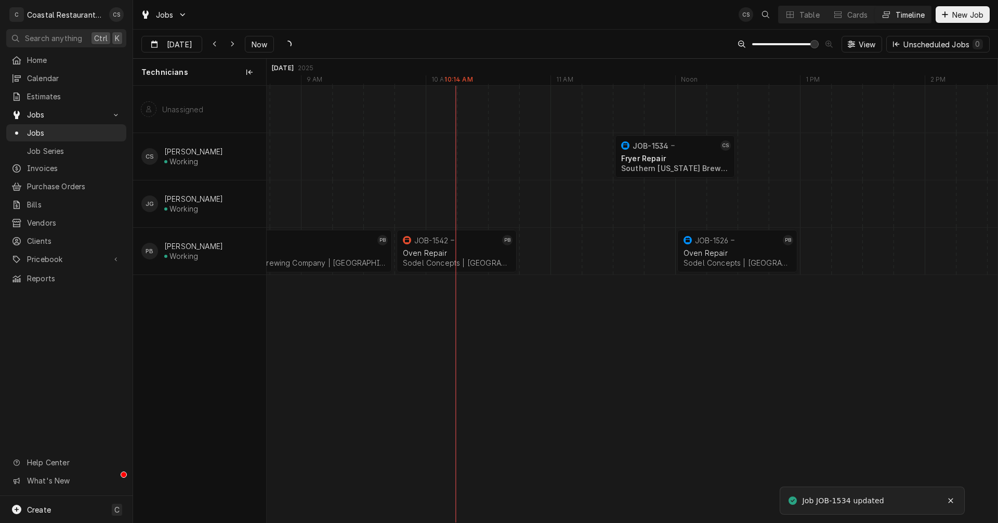
click at [537, 257] on div "Dynamic Content Wrapper" at bounding box center [503, 251] width 30041 height 47
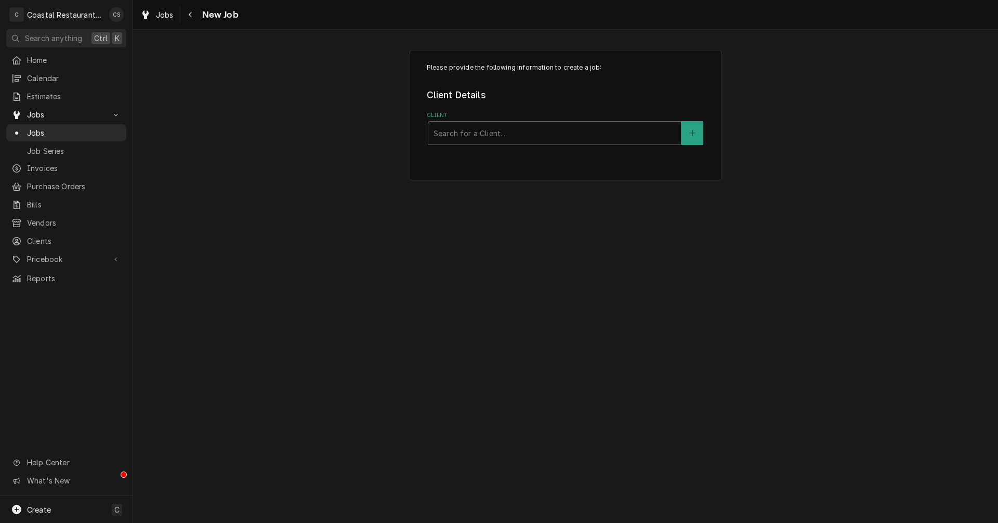
click at [451, 133] on div "Client" at bounding box center [555, 133] width 242 height 19
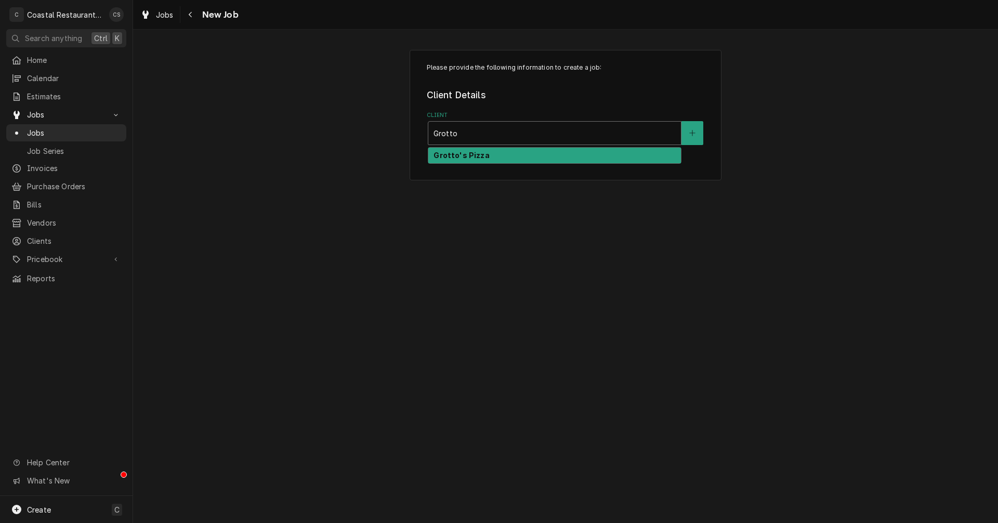
type input "Grottos"
click at [448, 154] on strong "Grotto's Pizza" at bounding box center [462, 155] width 56 height 9
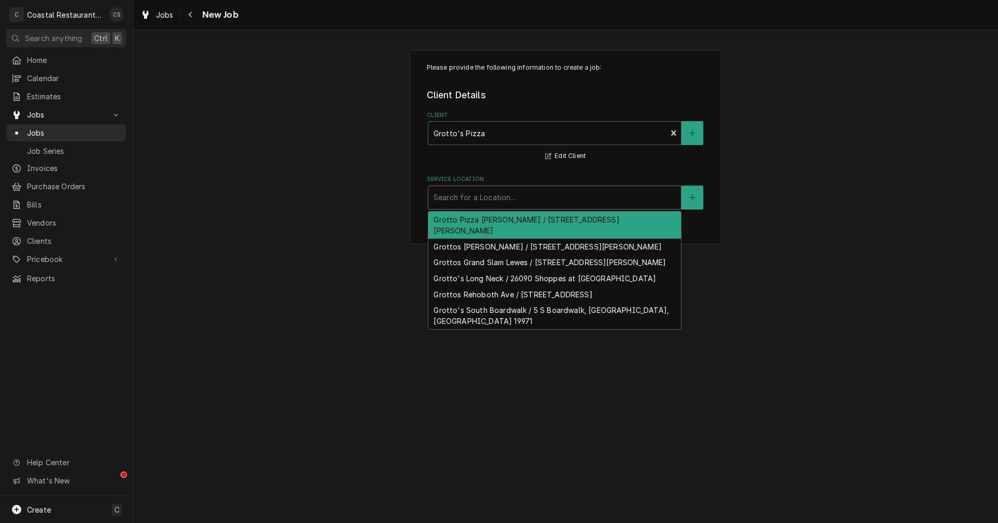
click at [464, 198] on div "Service Location" at bounding box center [555, 197] width 242 height 19
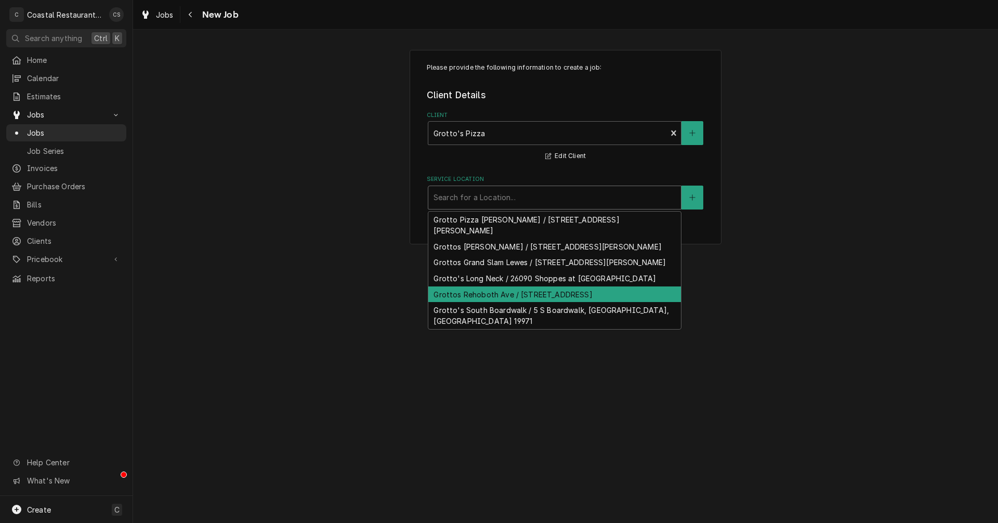
click at [467, 303] on div "Grottos Rehoboth Ave / 36 Rehoboth Ave, Rehoboth Beach, DE 19971" at bounding box center [554, 294] width 253 height 16
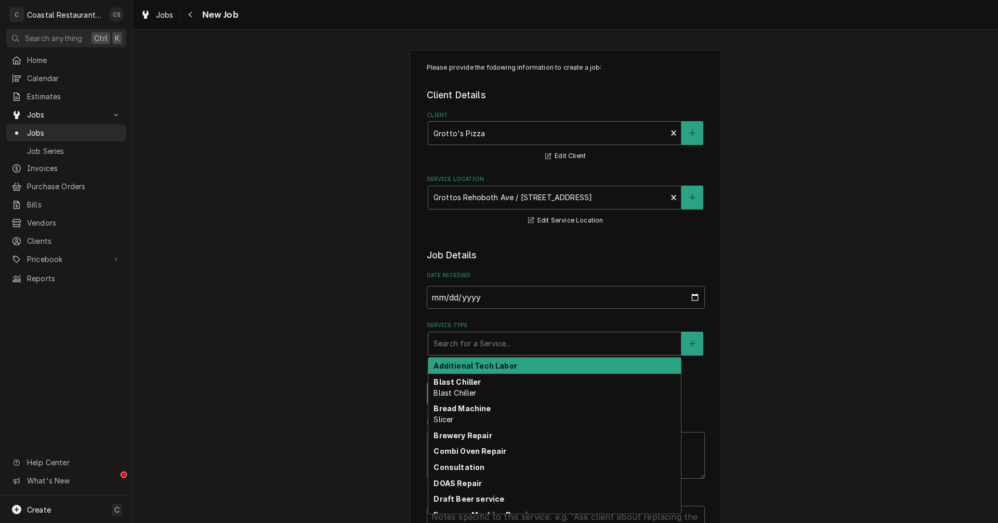
click at [471, 340] on div "Service Type" at bounding box center [555, 343] width 242 height 19
type textarea "x"
type input "r"
type textarea "x"
type input "re"
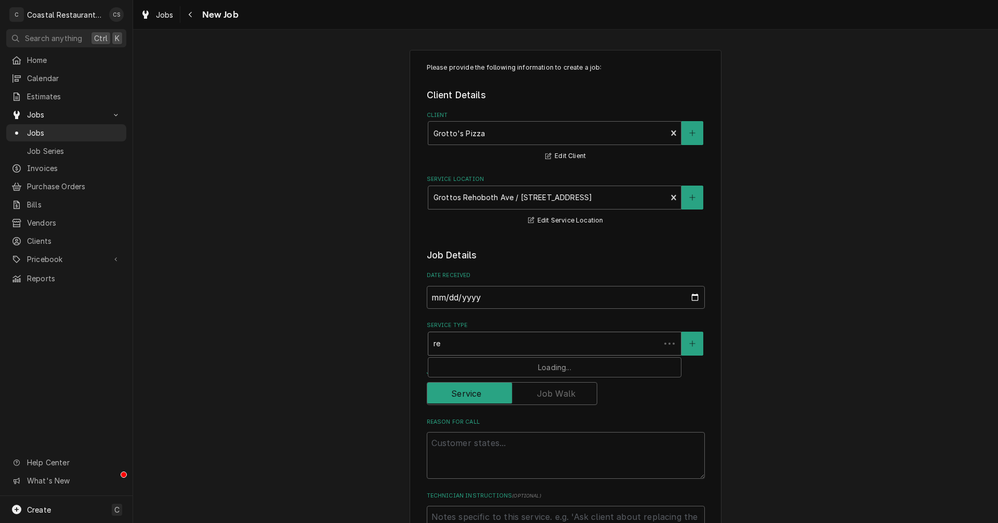
type textarea "x"
type input "ref"
click at [461, 365] on strong "Refrigeration" at bounding box center [460, 365] width 52 height 9
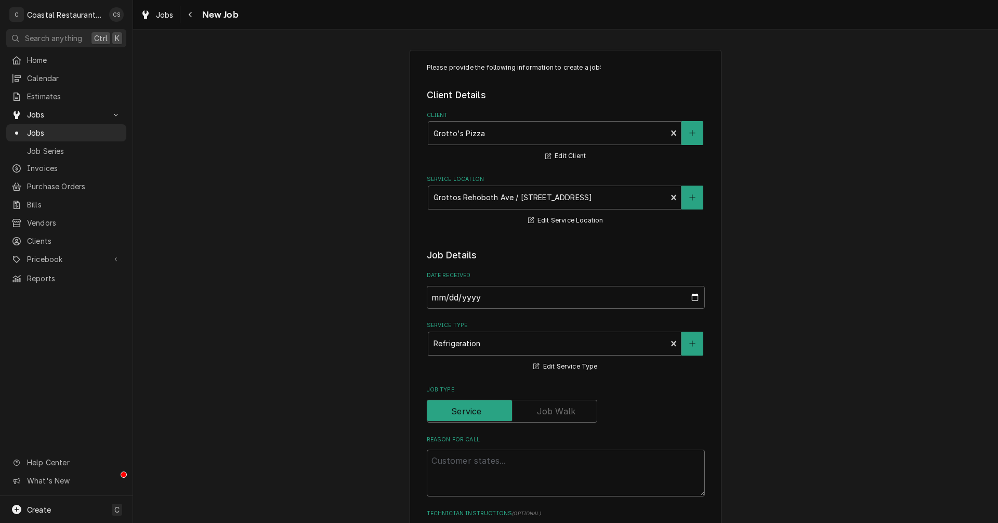
drag, startPoint x: 465, startPoint y: 461, endPoint x: 707, endPoint y: 401, distance: 248.5
click at [466, 461] on textarea "Reason For Call" at bounding box center [566, 473] width 278 height 47
paste textarea "having problems with our kitchen line coolers keeping up to temp. Two are curre…"
type textarea "x"
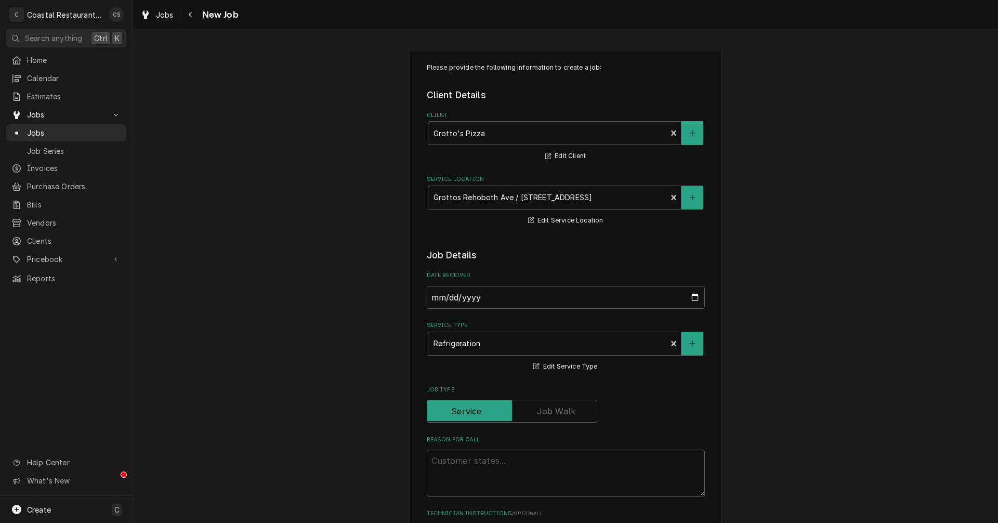
type textarea "having problems with our kitchen line coolers keeping up to temp. Two are curre…"
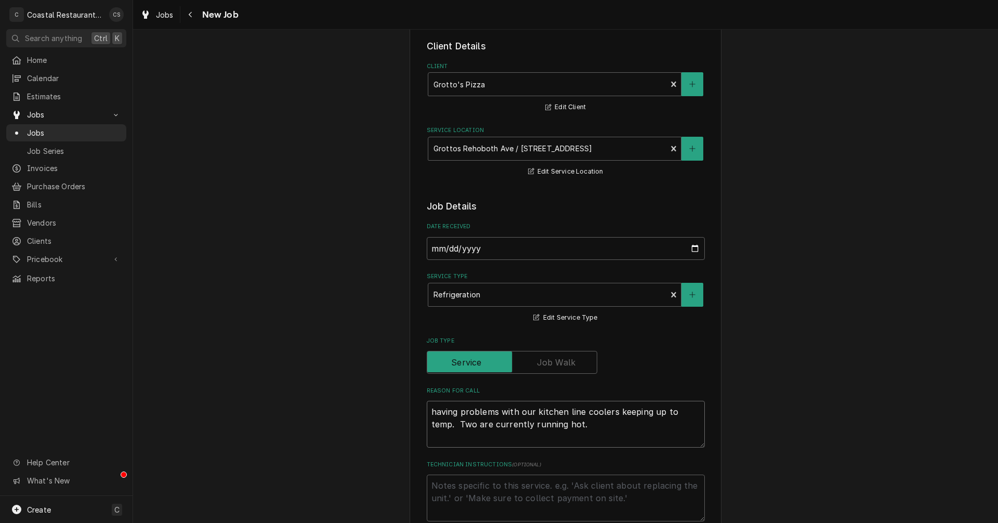
scroll to position [156, 0]
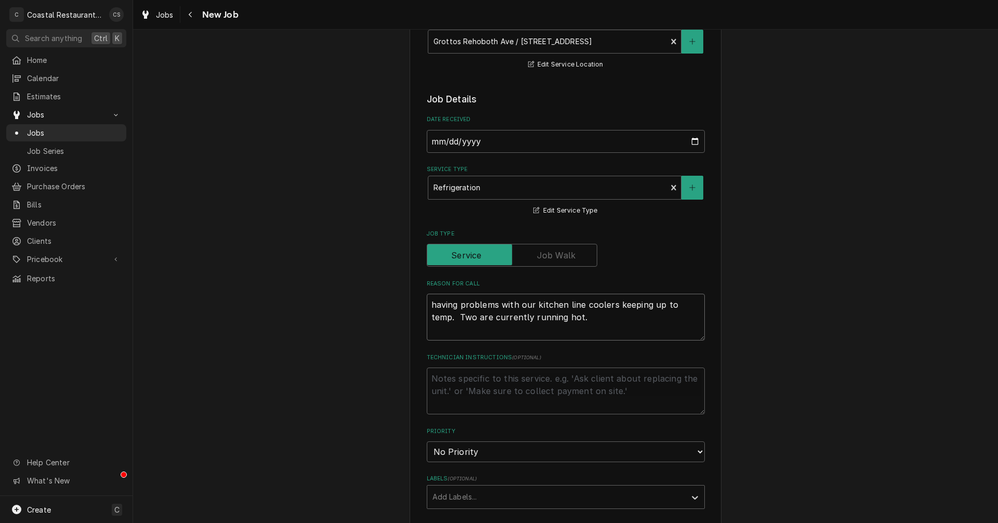
click at [430, 305] on textarea "having problems with our kitchen line coolers keeping up to temp. Two are curre…" at bounding box center [566, 317] width 278 height 47
type textarea "x"
type textarea "aving problems with our kitchen line coolers keeping up to temp. Two are curren…"
type textarea "x"
type textarea "Having problems with our kitchen line coolers keeping up to temp. Two are curre…"
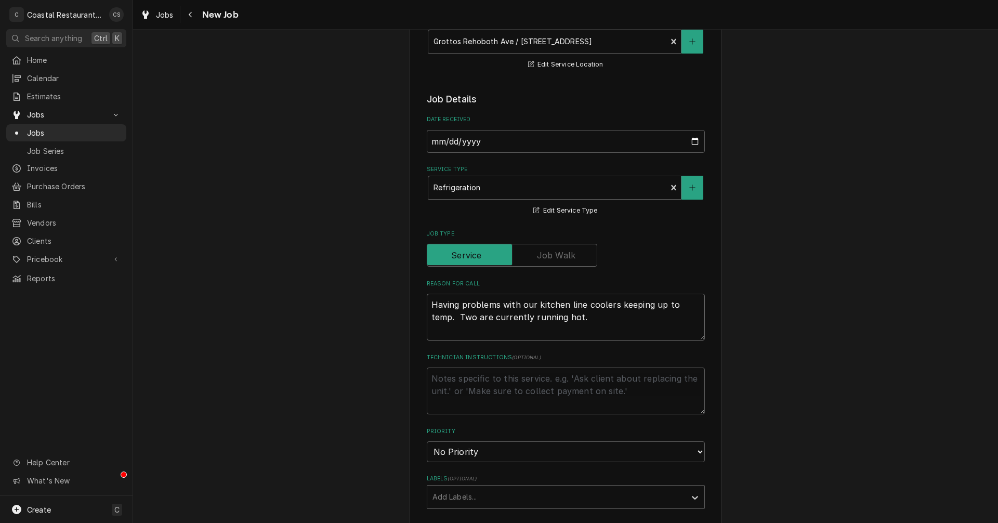
type textarea "x"
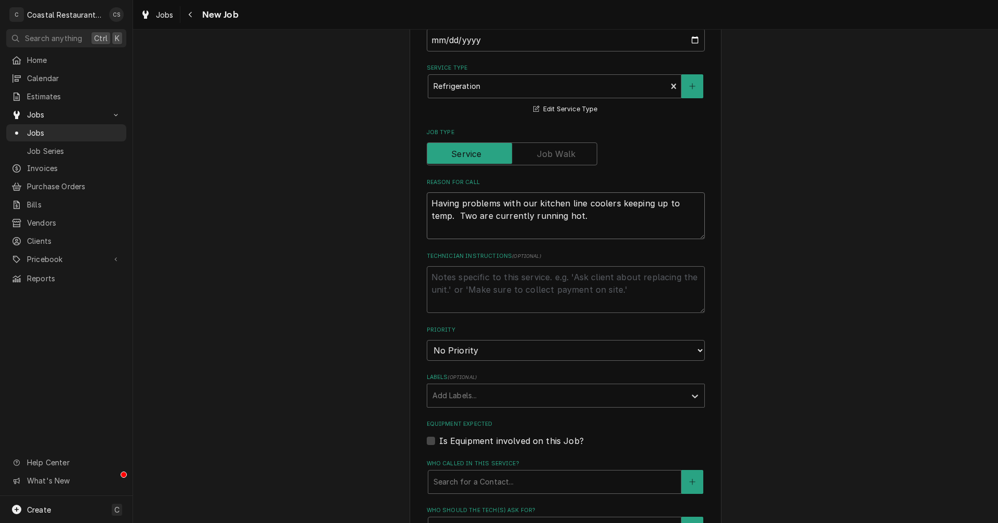
scroll to position [260, 0]
type textarea "Having problems with our kitchen line coolers keeping up to temp. Two are curre…"
click at [468, 394] on div "Labels" at bounding box center [557, 393] width 248 height 19
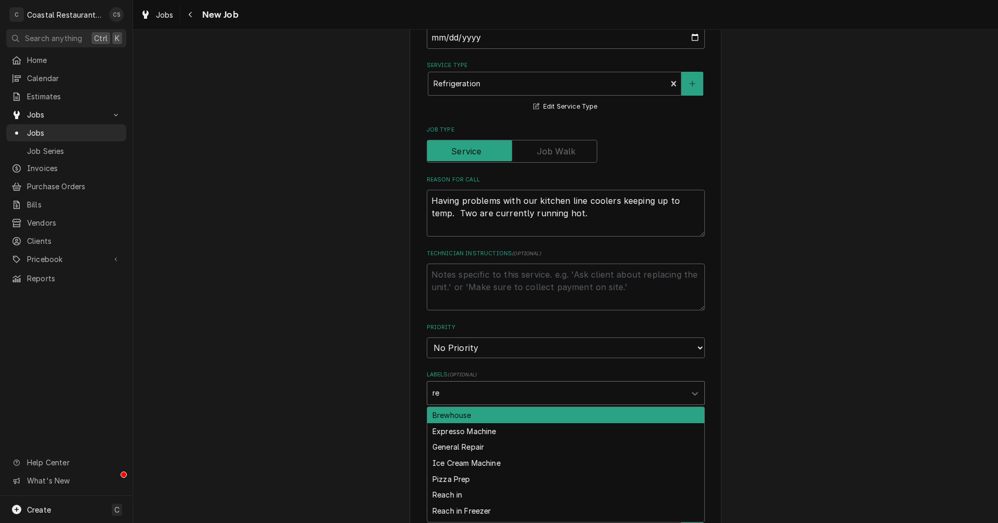
type input "rea"
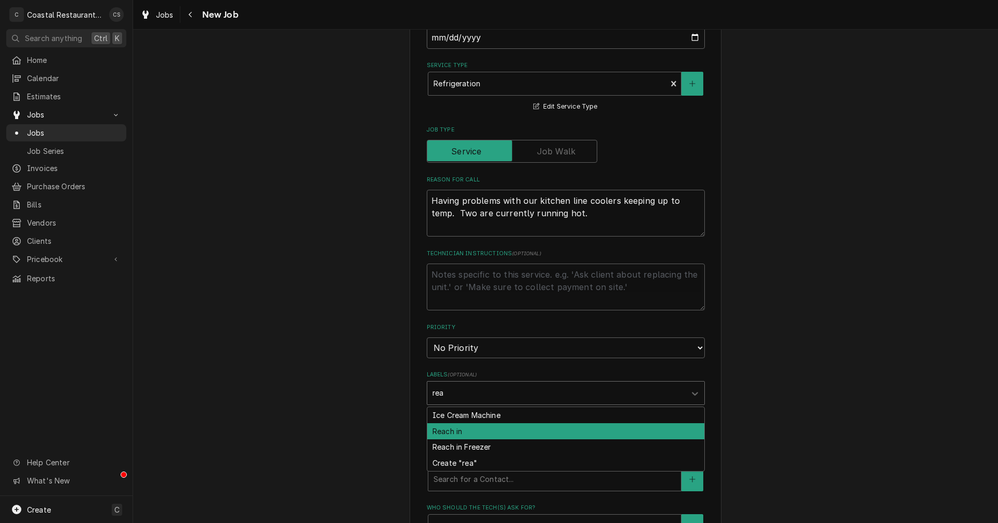
click at [454, 432] on div "Reach in" at bounding box center [565, 431] width 277 height 16
type textarea "x"
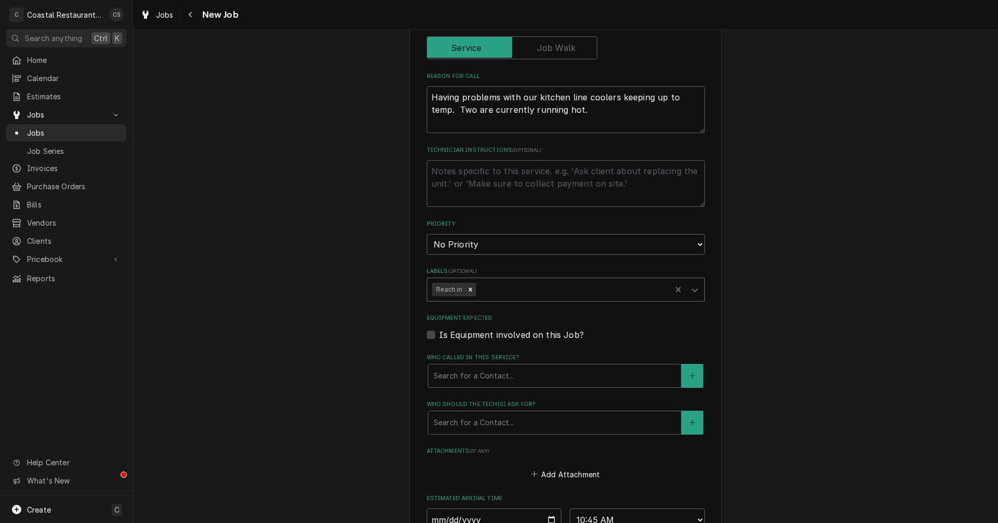
scroll to position [364, 0]
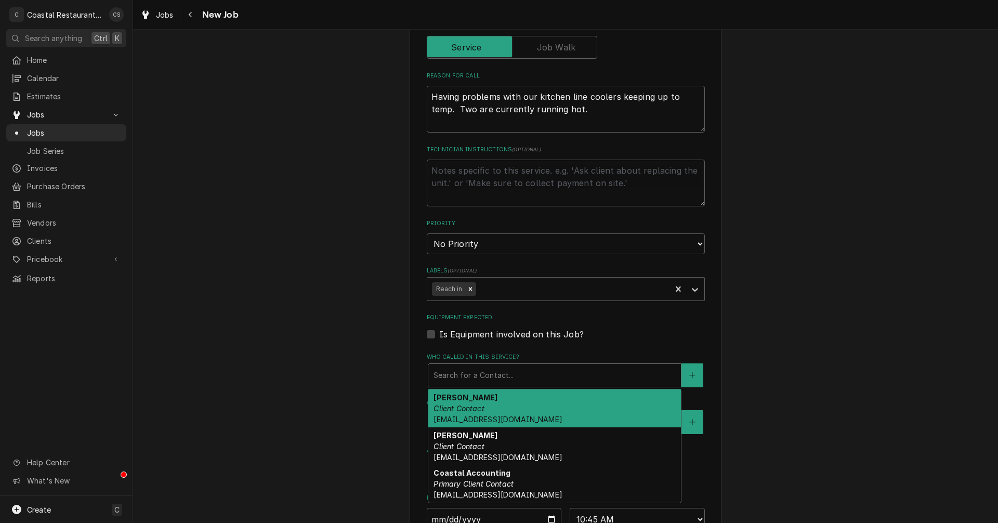
click at [465, 373] on div "Who called in this service?" at bounding box center [555, 375] width 242 height 19
click at [465, 414] on div "Brandon Morrow Client Contact bhmorrow@grottopizza.com" at bounding box center [554, 408] width 253 height 38
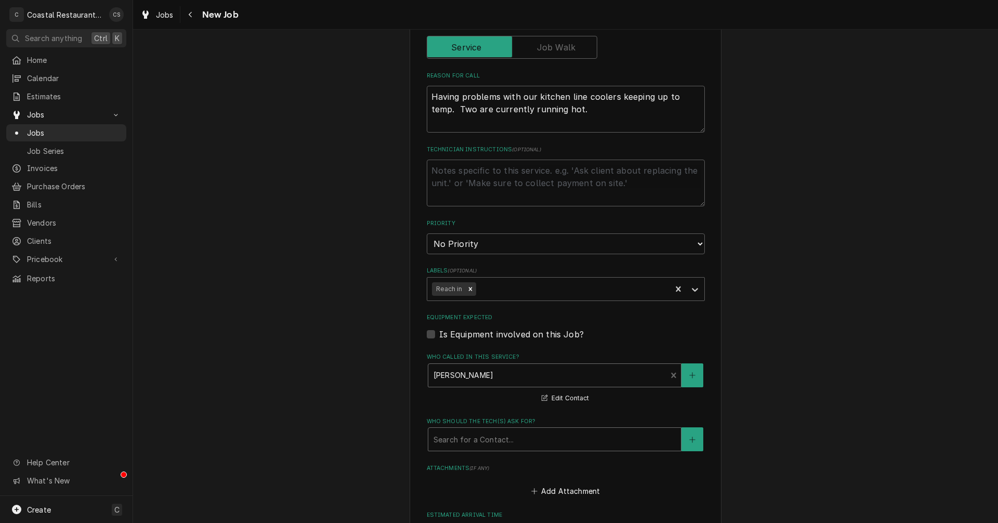
click at [464, 445] on div "Who should the tech(s) ask for?" at bounding box center [555, 439] width 242 height 19
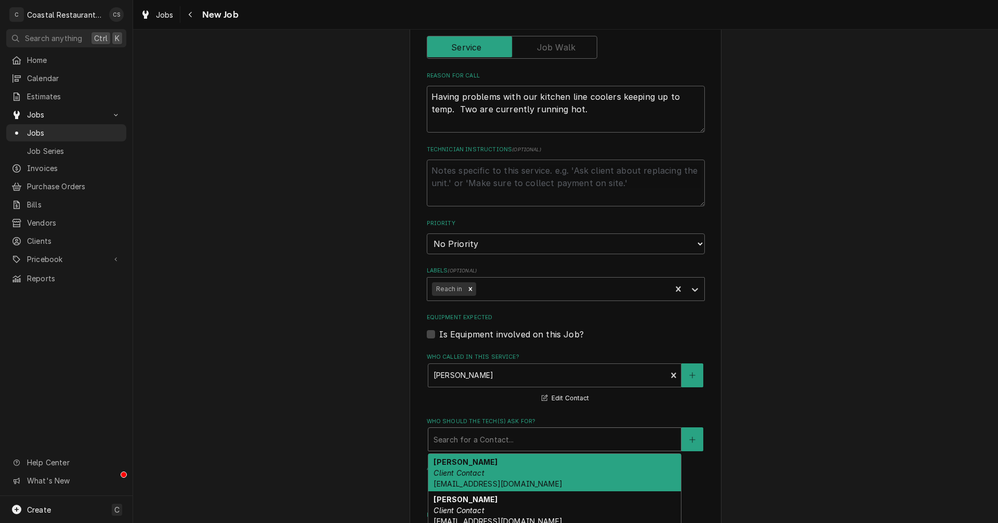
click at [467, 475] on em "Client Contact" at bounding box center [459, 472] width 50 height 9
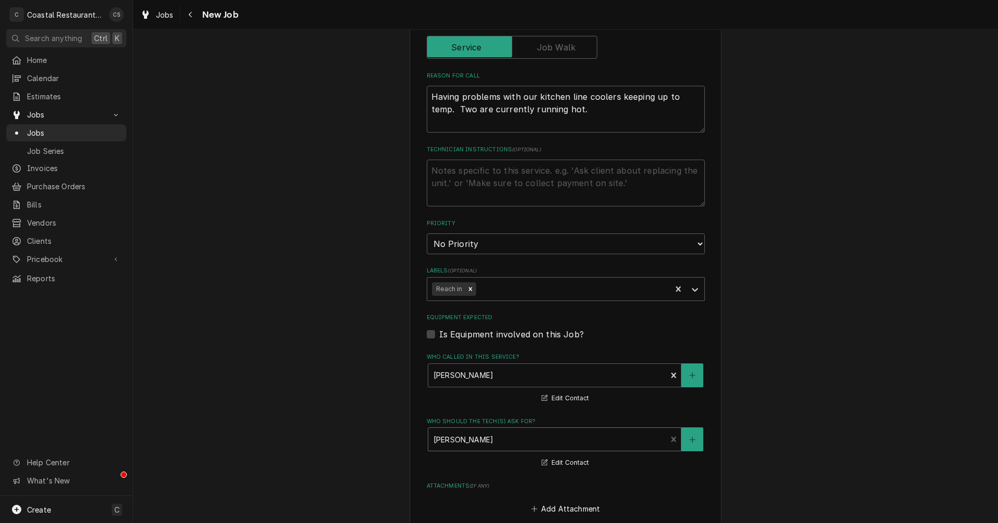
scroll to position [624, 0]
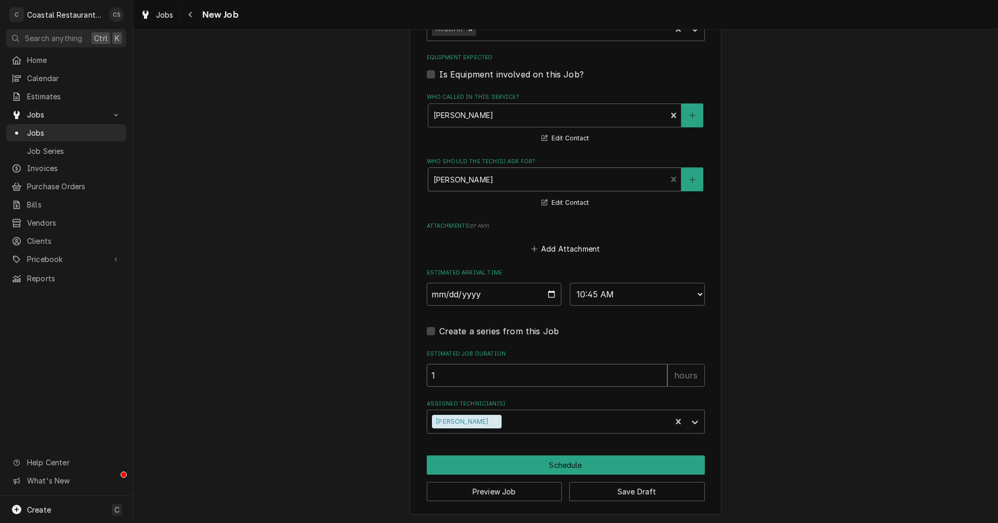
click at [491, 370] on input "1" at bounding box center [547, 375] width 241 height 23
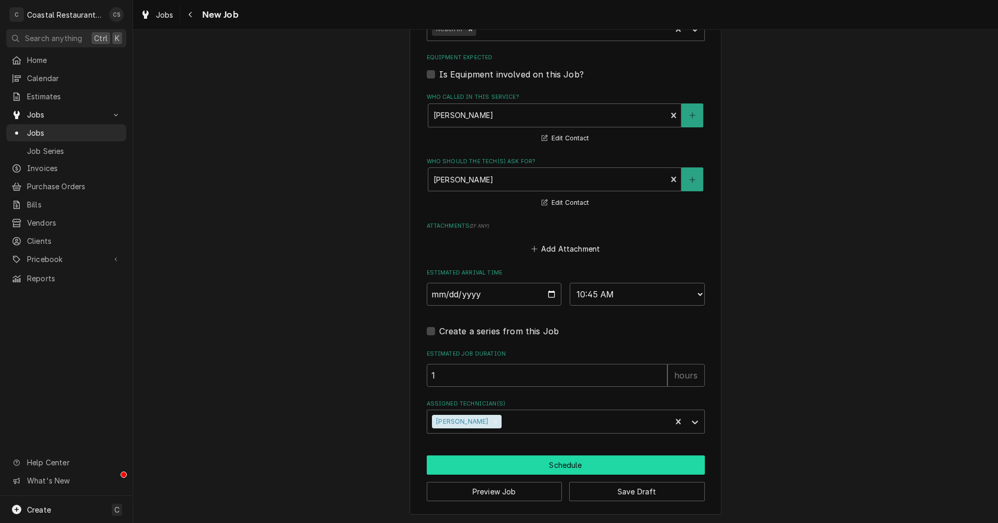
click at [541, 462] on button "Schedule" at bounding box center [566, 464] width 278 height 19
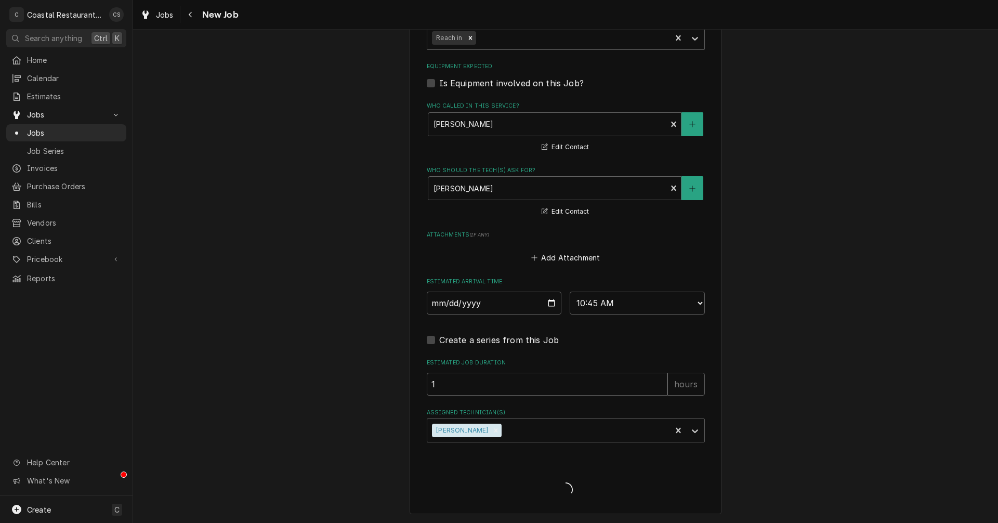
scroll to position [615, 0]
type textarea "x"
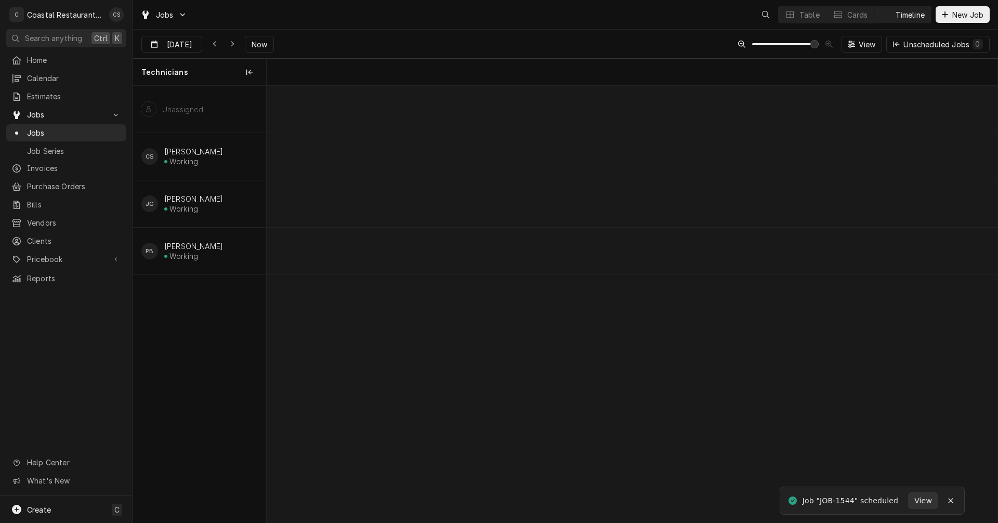
scroll to position [0, 14503]
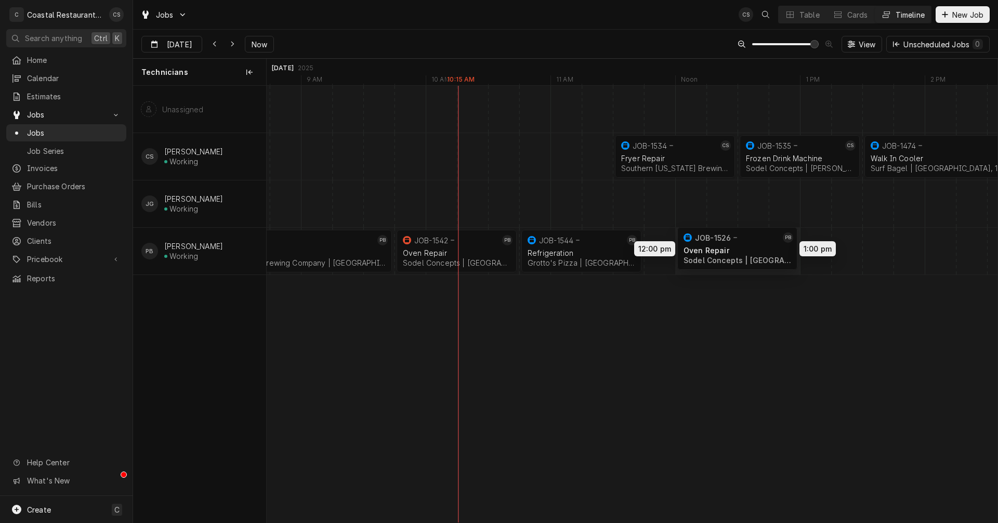
drag, startPoint x: 843, startPoint y: 248, endPoint x: 717, endPoint y: 248, distance: 125.8
click at [717, 248] on div "11:30 AM 12:30 PM JOB-1534 CS Fryer Repair Southern Delaware Brewing Company | …" at bounding box center [632, 304] width 731 height 437
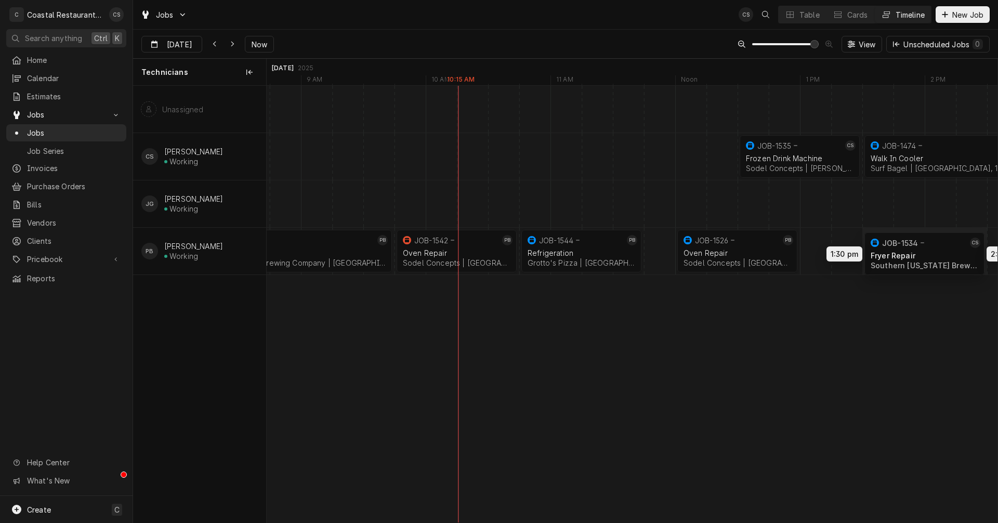
drag, startPoint x: 690, startPoint y: 154, endPoint x: 927, endPoint y: 251, distance: 255.3
click at [927, 251] on div "1:30 PM 2:30 PM JOB-1534 CS Fryer Repair Southern Delaware Brewing Company | Oc…" at bounding box center [632, 304] width 731 height 437
click at [927, 250] on div "Fryer Repair" at bounding box center [925, 253] width 108 height 9
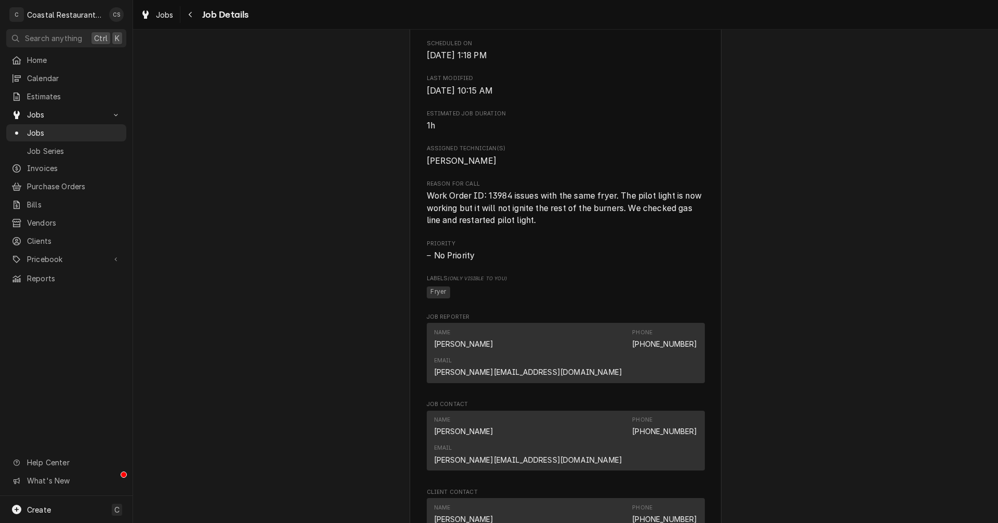
scroll to position [468, 0]
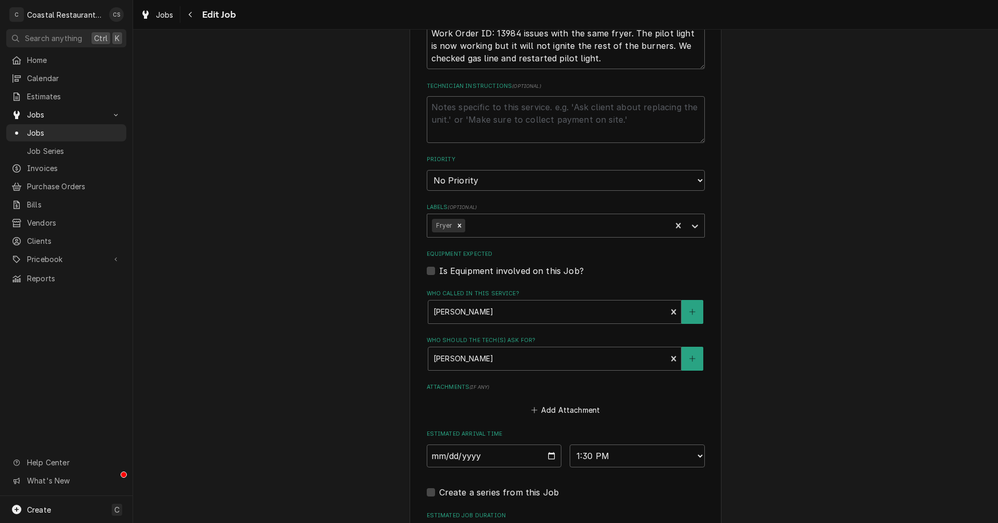
scroll to position [468, 0]
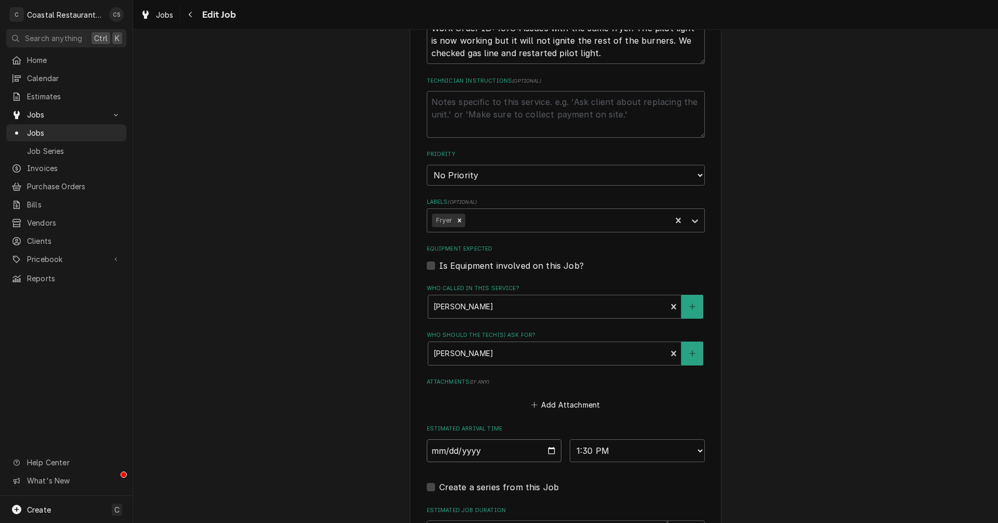
click at [546, 450] on input "2025-08-13" at bounding box center [494, 450] width 135 height 23
type textarea "x"
type input "2025-08-14"
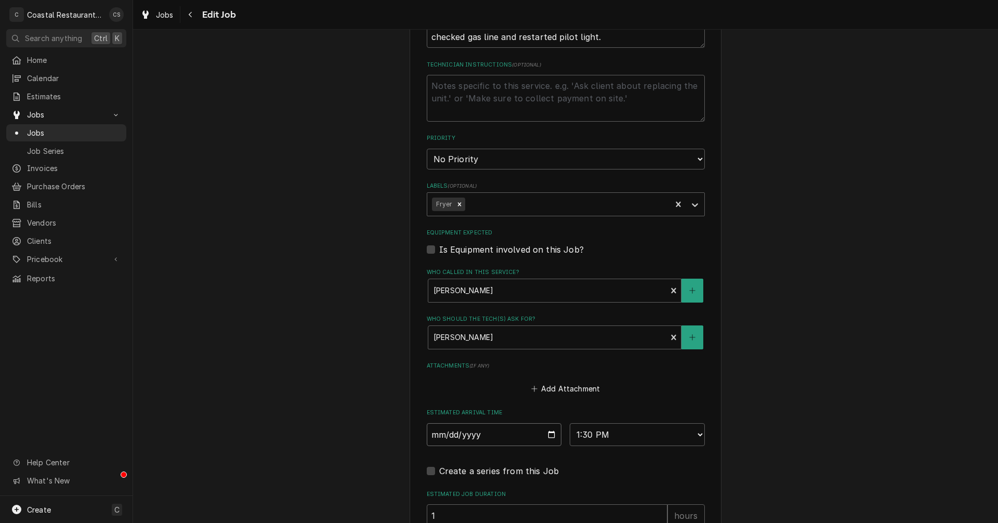
type textarea "x"
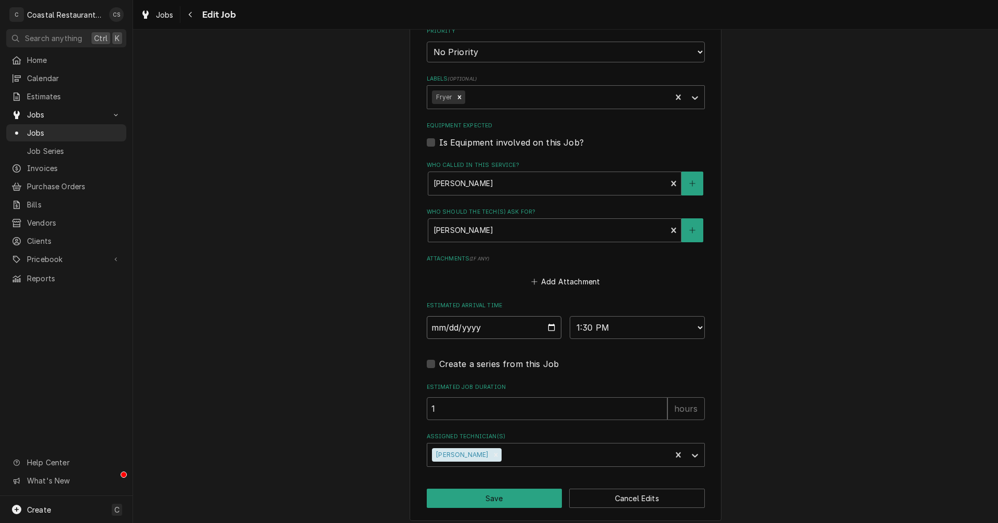
scroll to position [598, 0]
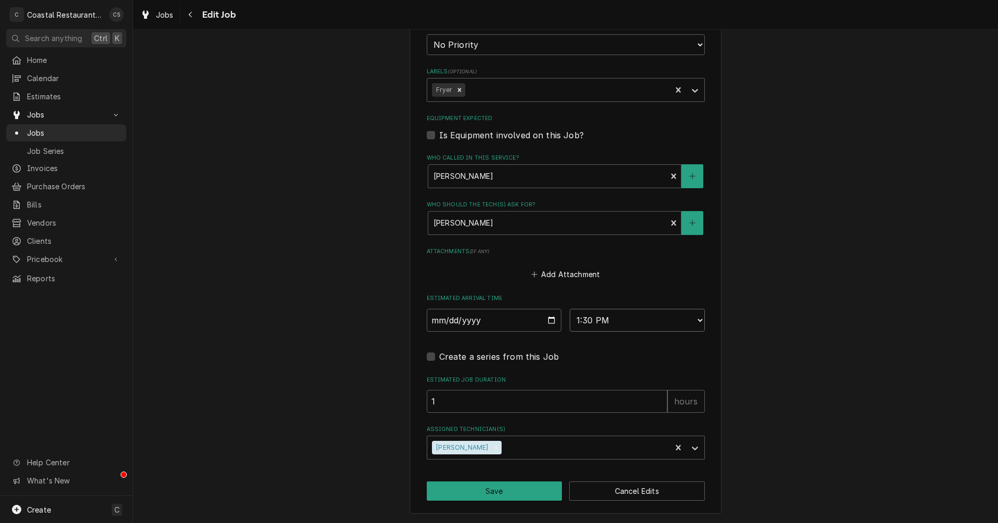
click at [585, 321] on select "AM / PM 6:00 AM 6:15 AM 6:30 AM 6:45 AM 7:00 AM 7:15 AM 7:30 AM 7:45 AM 8:00 AM…" at bounding box center [637, 320] width 135 height 23
select select "10:00:00"
click at [570, 309] on select "AM / PM 6:00 AM 6:15 AM 6:30 AM 6:45 AM 7:00 AM 7:15 AM 7:30 AM 7:45 AM 8:00 AM…" at bounding box center [637, 320] width 135 height 23
click at [499, 488] on button "Save" at bounding box center [495, 490] width 136 height 19
type textarea "x"
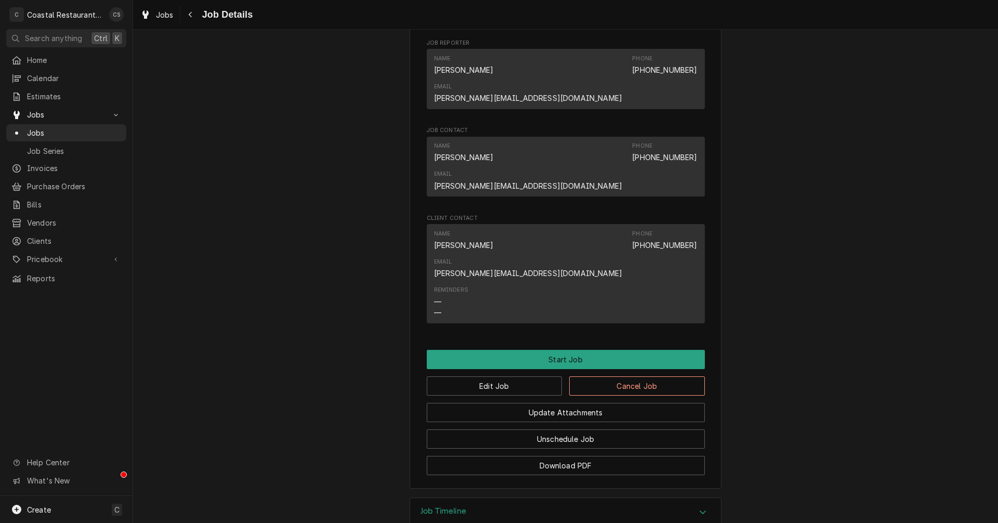
scroll to position [425, 0]
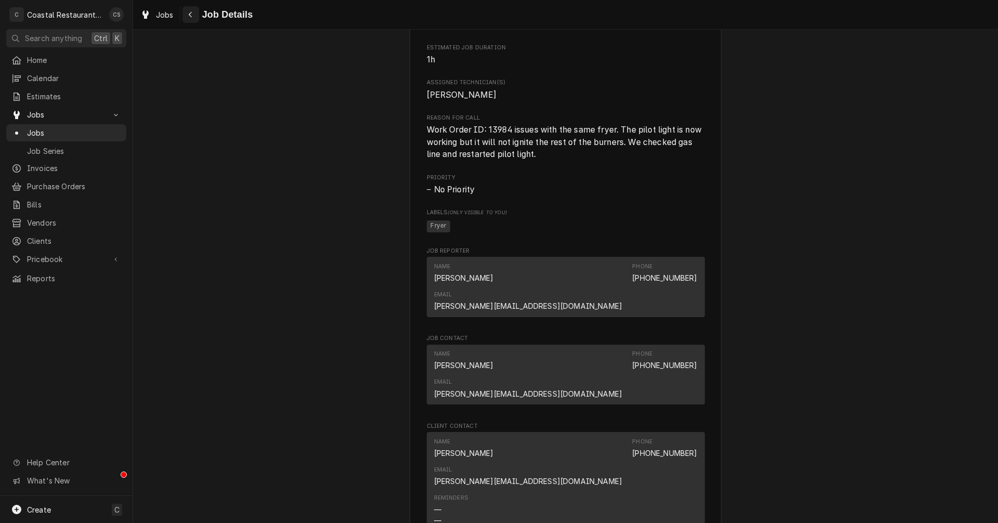
click at [192, 15] on icon "Navigate back" at bounding box center [190, 14] width 5 height 7
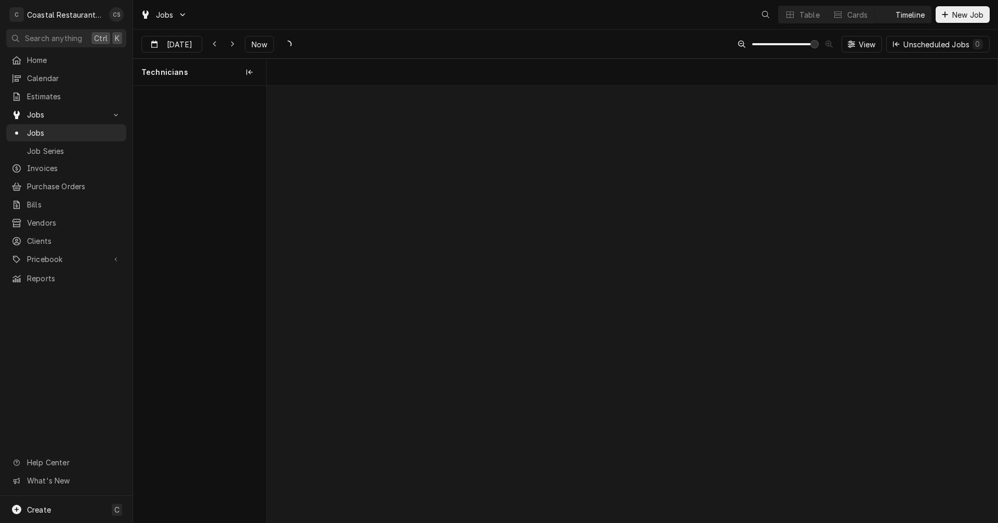
scroll to position [0, 14503]
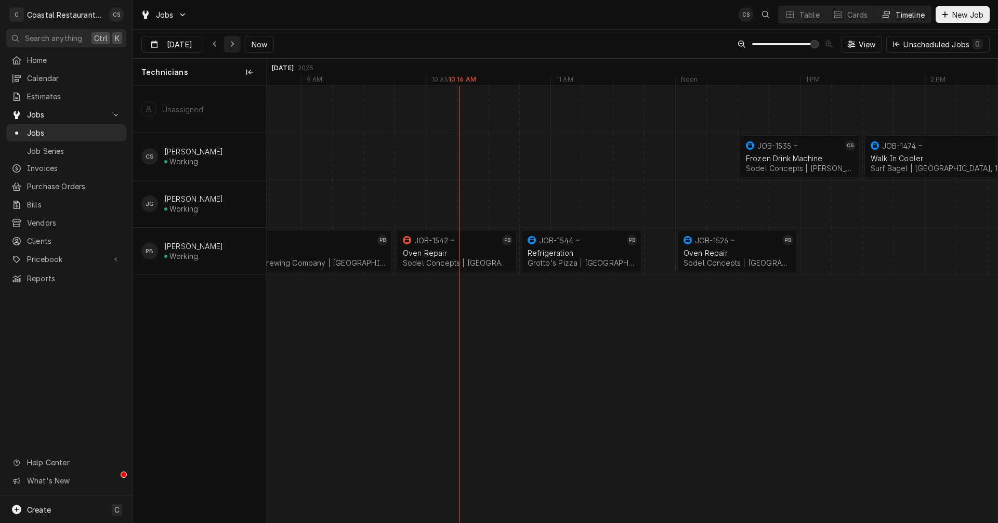
click at [228, 43] on div "Dynamic Content Wrapper" at bounding box center [232, 44] width 10 height 10
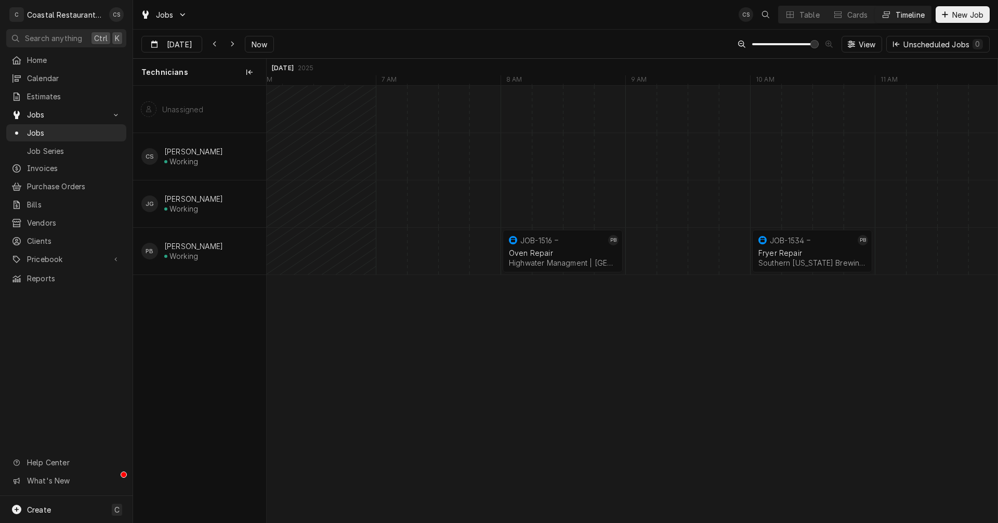
scroll to position [0, 17173]
drag, startPoint x: 779, startPoint y: 248, endPoint x: 649, endPoint y: 251, distance: 130.0
click at [649, 251] on div "8:00 AM 9:00 AM JOB-1516 PB Oven Repair Highwater Managment | [GEOGRAPHIC_DATA]…" at bounding box center [632, 304] width 731 height 437
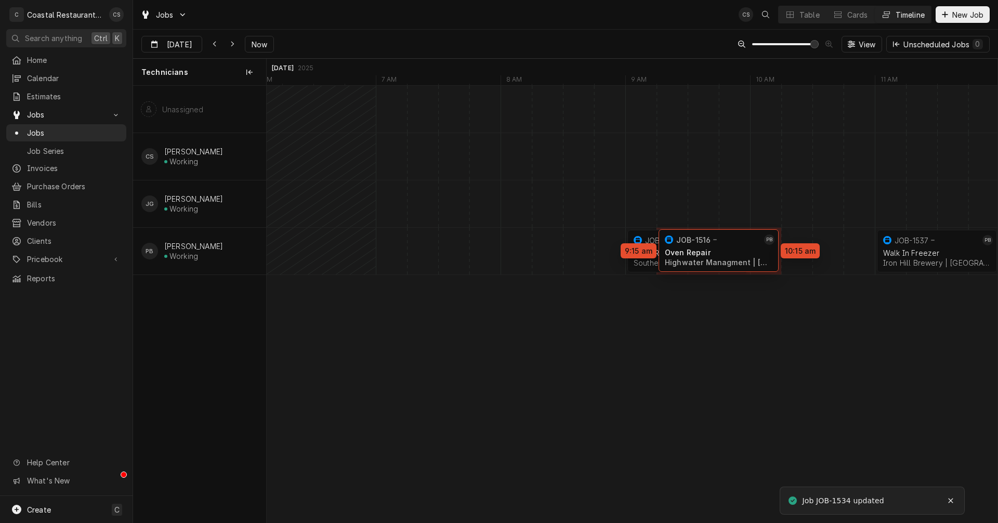
drag, startPoint x: 552, startPoint y: 252, endPoint x: 723, endPoint y: 251, distance: 171.1
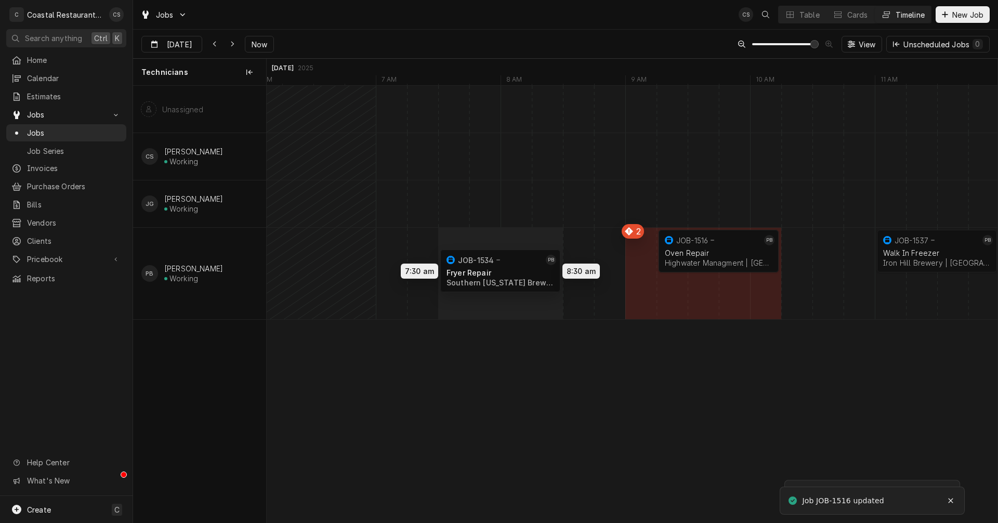
drag, startPoint x: 671, startPoint y: 304, endPoint x: 476, endPoint y: 274, distance: 197.8
click at [476, 276] on div "9:15 AM 10:15 AM JOB-1516 PB Oven Repair Highwater Managment | [GEOGRAPHIC_DATA…" at bounding box center [632, 304] width 731 height 437
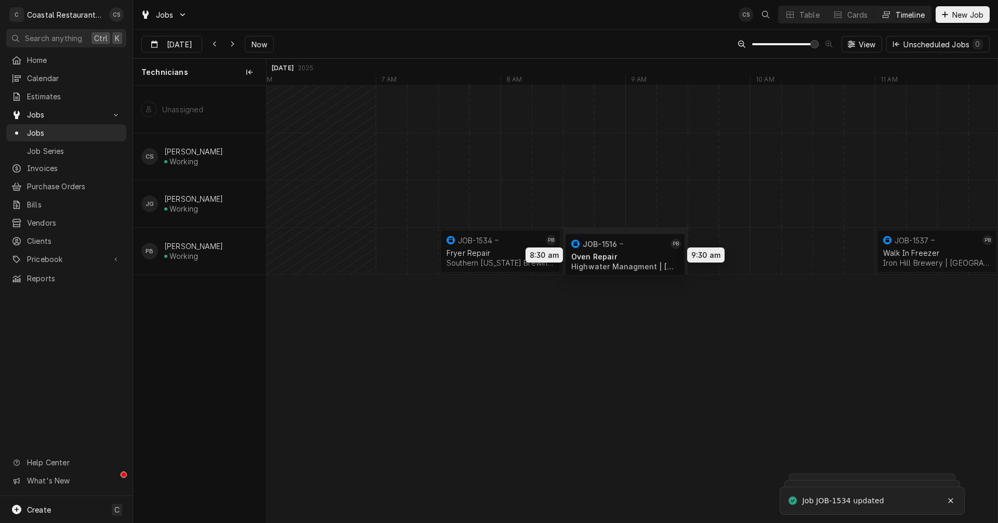
drag, startPoint x: 656, startPoint y: 253, endPoint x: 604, endPoint y: 250, distance: 52.1
click at [604, 250] on div "8:30 AM 9:30 AM JOB-1516 PB Oven Repair Highwater Managment | [GEOGRAPHIC_DATA]…" at bounding box center [632, 304] width 731 height 437
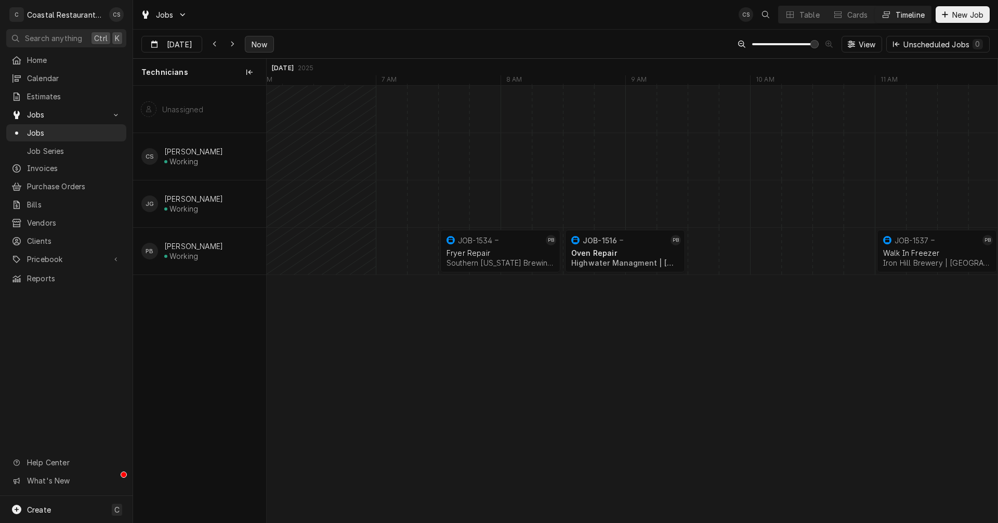
click at [263, 45] on span "Now" at bounding box center [260, 44] width 20 height 11
type input "[DATE]"
